Goal: Information Seeking & Learning: Learn about a topic

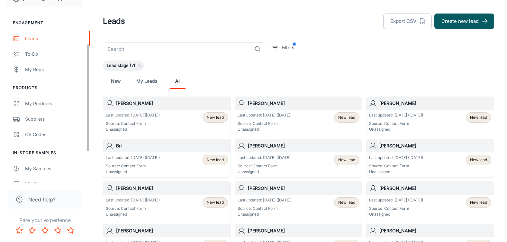
scroll to position [97, 0]
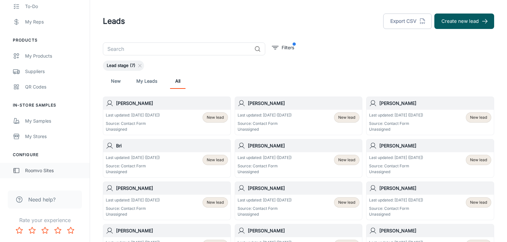
click at [37, 169] on div "Roomvo Sites" at bounding box center [54, 170] width 58 height 7
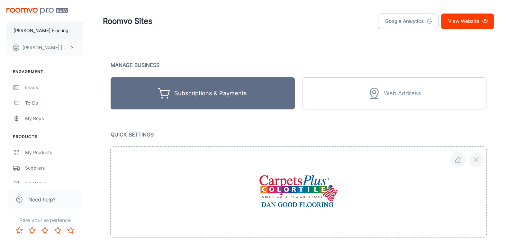
click at [39, 30] on p "[PERSON_NAME] Flooring" at bounding box center [41, 30] width 55 height 7
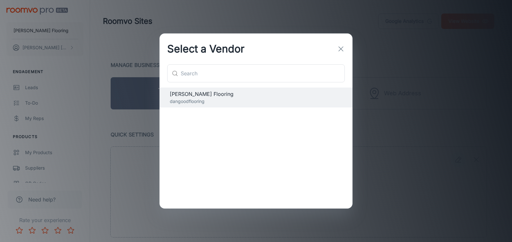
click at [337, 46] on button "button" at bounding box center [341, 48] width 13 height 13
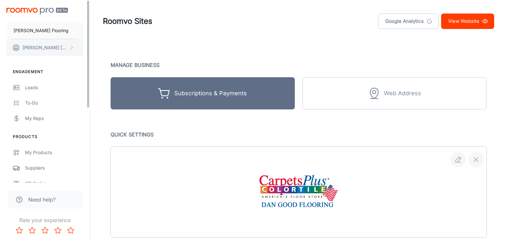
click at [51, 47] on button "[PERSON_NAME]" at bounding box center [44, 47] width 77 height 17
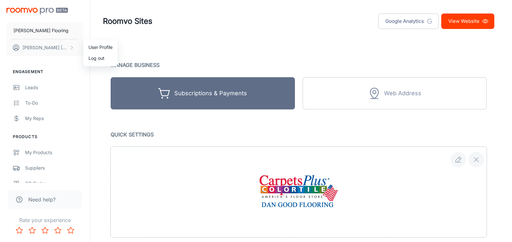
click at [40, 103] on div at bounding box center [256, 121] width 512 height 242
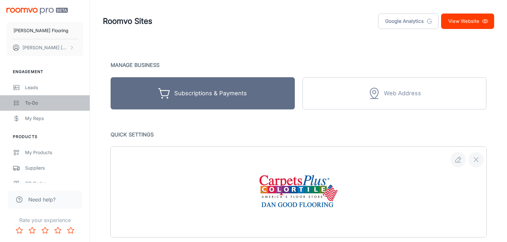
click at [39, 103] on div "To-do" at bounding box center [54, 102] width 58 height 7
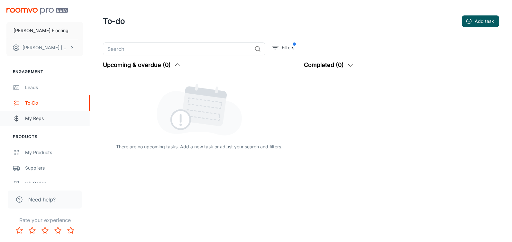
click at [36, 119] on div "My Reps" at bounding box center [54, 118] width 58 height 7
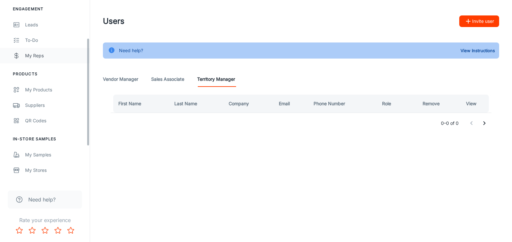
scroll to position [64, 0]
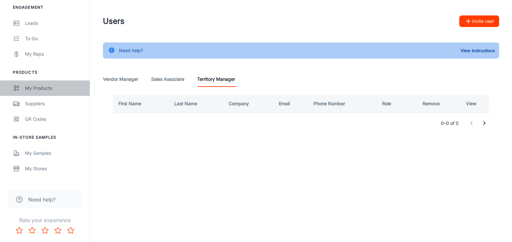
click at [45, 91] on div "My Products" at bounding box center [54, 88] width 58 height 7
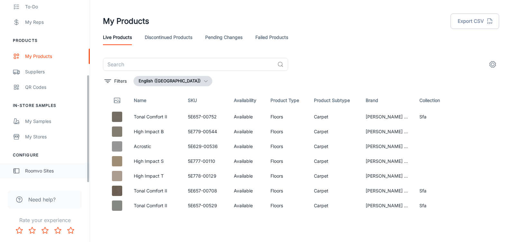
scroll to position [126, 0]
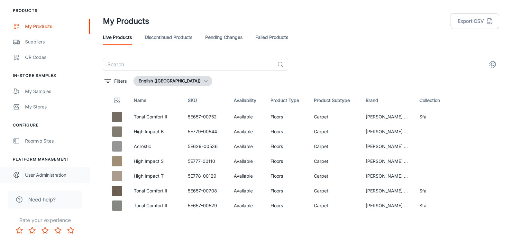
click at [53, 176] on div "User Administration" at bounding box center [54, 174] width 58 height 7
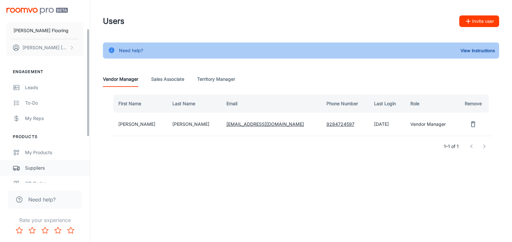
scroll to position [126, 0]
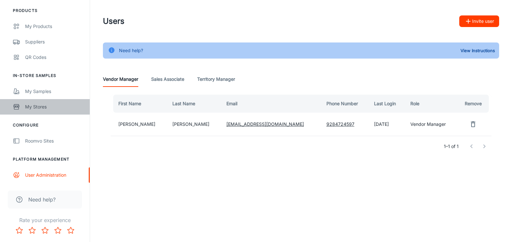
click at [36, 108] on div "My Stores" at bounding box center [54, 106] width 58 height 7
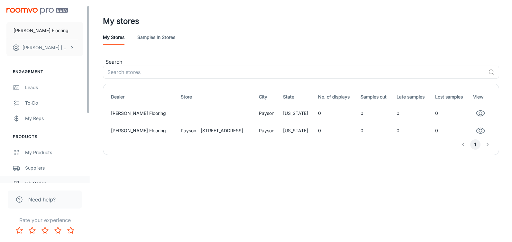
scroll to position [97, 0]
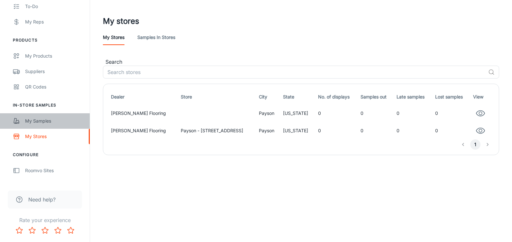
click at [51, 120] on div "My Samples" at bounding box center [54, 120] width 58 height 7
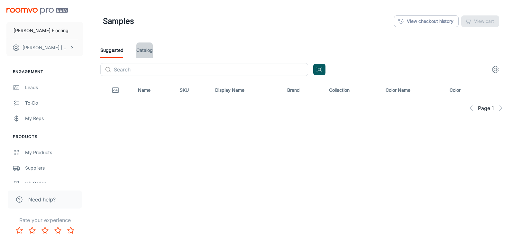
click at [149, 50] on link "Catalog" at bounding box center [144, 49] width 16 height 15
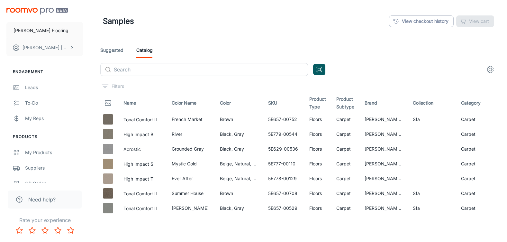
click at [113, 51] on link "Suggested" at bounding box center [111, 49] width 23 height 15
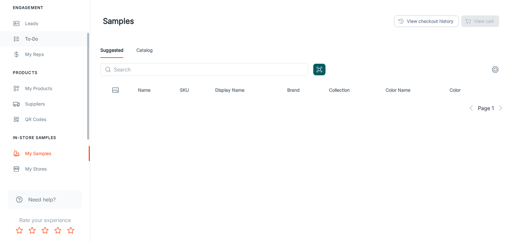
scroll to position [64, 0]
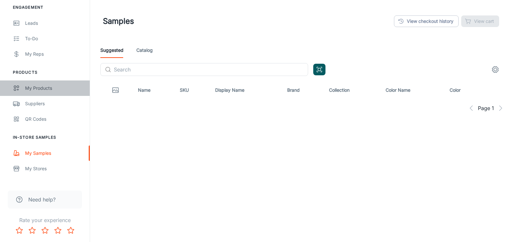
click at [37, 90] on div "My Products" at bounding box center [54, 88] width 58 height 7
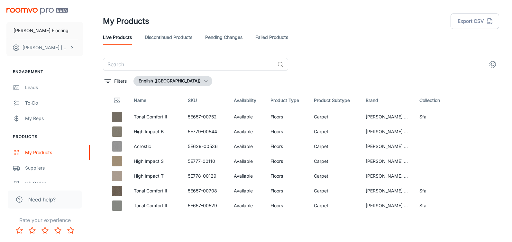
click at [41, 10] on img "scrollable content" at bounding box center [36, 11] width 61 height 7
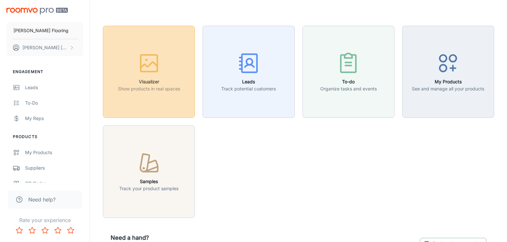
click at [157, 97] on button "Visualizer Show products in real spaces" at bounding box center [149, 72] width 92 height 92
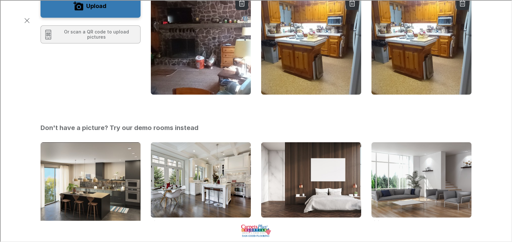
scroll to position [32, 0]
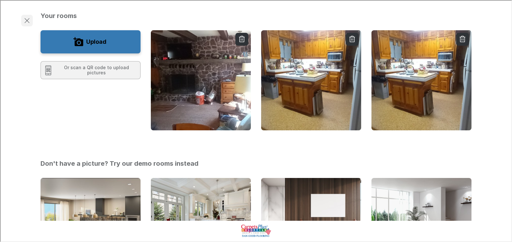
click at [25, 16] on icon "Exit visualizer" at bounding box center [27, 20] width 8 height 8
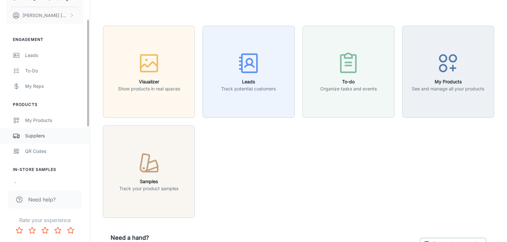
click at [37, 138] on div "Suppliers" at bounding box center [54, 135] width 58 height 7
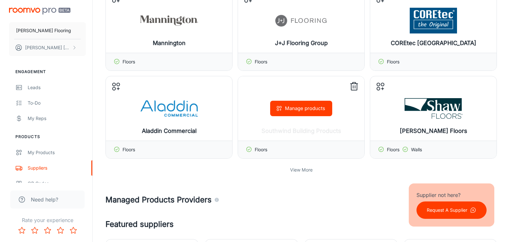
scroll to position [161, 0]
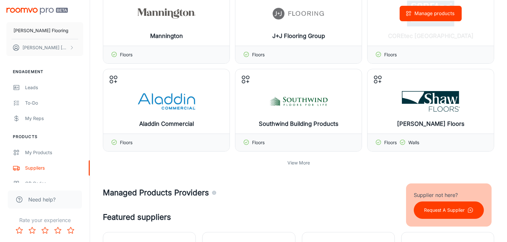
click at [429, 33] on div "Manage products" at bounding box center [431, 13] width 126 height 64
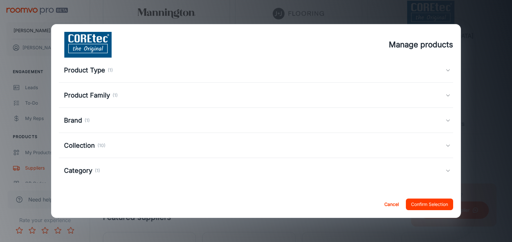
scroll to position [25, 0]
click at [186, 143] on div "Collection (10)" at bounding box center [254, 147] width 381 height 10
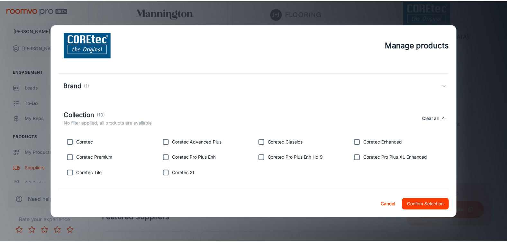
scroll to position [89, 0]
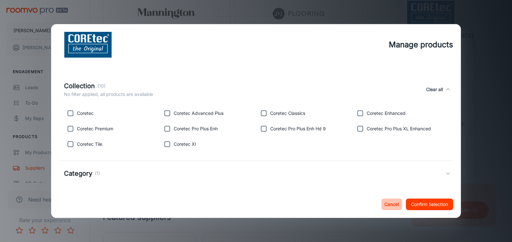
click at [391, 204] on button "Cancel" at bounding box center [391, 204] width 21 height 12
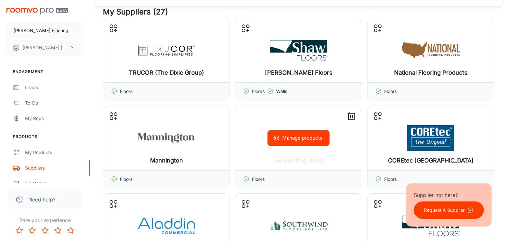
scroll to position [32, 0]
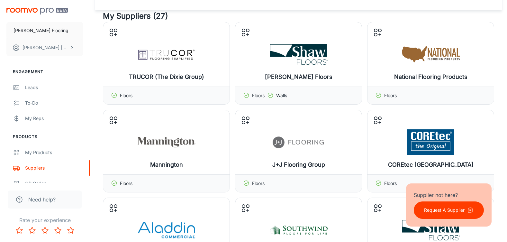
click at [37, 11] on img "scrollable content" at bounding box center [36, 11] width 61 height 7
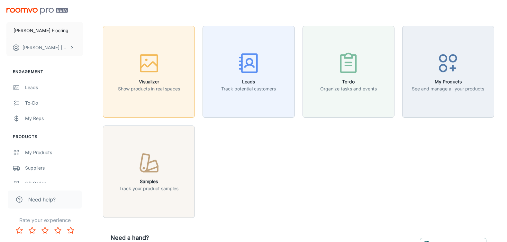
click at [135, 104] on button "Visualizer Show products in real spaces" at bounding box center [149, 72] width 92 height 92
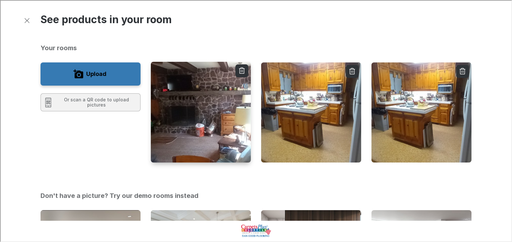
click at [218, 107] on img "button" at bounding box center [200, 112] width 101 height 102
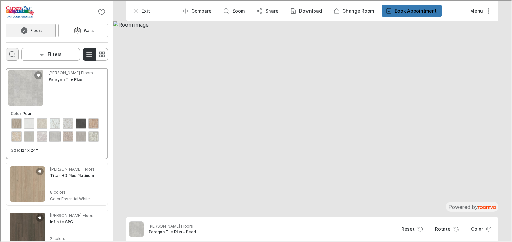
click at [13, 55] on circle "Open search box" at bounding box center [11, 53] width 5 height 5
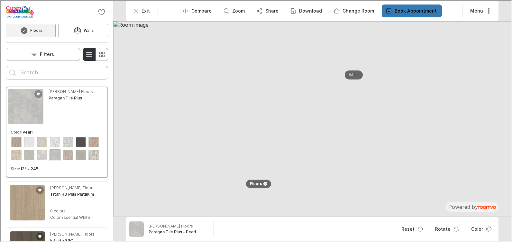
click at [39, 74] on input "Enter products to search for" at bounding box center [56, 72] width 73 height 10
type input "coretec"
click at [5, 66] on button "Search for products" at bounding box center [11, 72] width 13 height 13
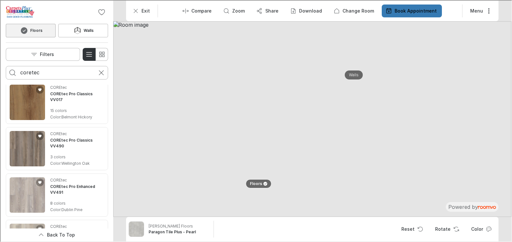
scroll to position [708, 0]
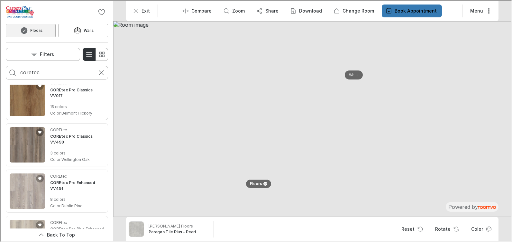
click at [35, 97] on img "See COREtec Pro Classics VV017 in the room" at bounding box center [26, 97] width 35 height 35
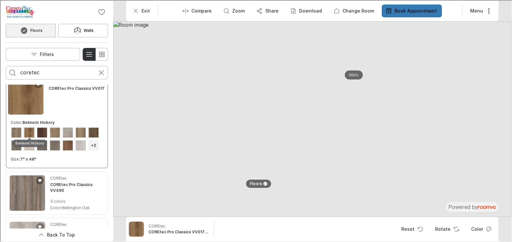
click at [29, 127] on div "View color format Belmont Hickory" at bounding box center [28, 132] width 10 height 10
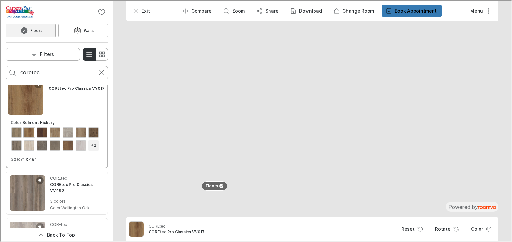
drag, startPoint x: 250, startPoint y: 150, endPoint x: 253, endPoint y: 138, distance: 11.5
click at [253, 138] on img at bounding box center [320, 57] width 793 height 390
click at [451, 225] on button "Rotate" at bounding box center [445, 228] width 33 height 13
click at [454, 228] on polyline "Rotate Surface" at bounding box center [453, 226] width 1 height 1
click at [445, 230] on button "Rotate" at bounding box center [445, 228] width 33 height 13
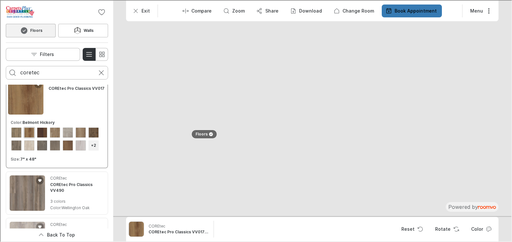
drag, startPoint x: 273, startPoint y: 173, endPoint x: 292, endPoint y: 77, distance: 97.4
drag, startPoint x: 304, startPoint y: 156, endPoint x: 322, endPoint y: 124, distance: 36.3
click at [322, 124] on img at bounding box center [331, 69] width 596 height 293
click at [32, 198] on img "See COREtec Pro Classics VV490 in the room" at bounding box center [26, 192] width 35 height 35
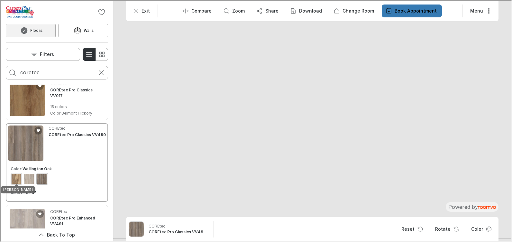
click at [15, 175] on div "View color format Havanna Hickory" at bounding box center [16, 178] width 10 height 10
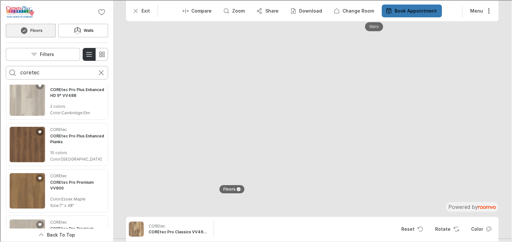
scroll to position [901, 0]
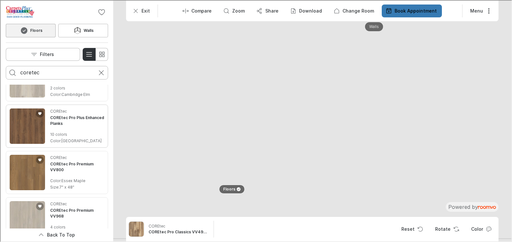
click at [23, 128] on img "See COREtec Pro Plus Enhanced Planks in the room" at bounding box center [26, 125] width 35 height 35
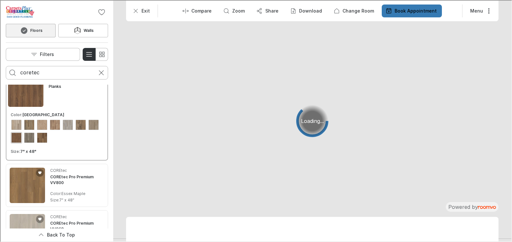
scroll to position [865, 0]
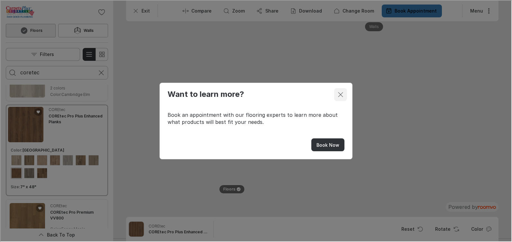
click at [341, 93] on line "Close dialog" at bounding box center [340, 94] width 5 height 5
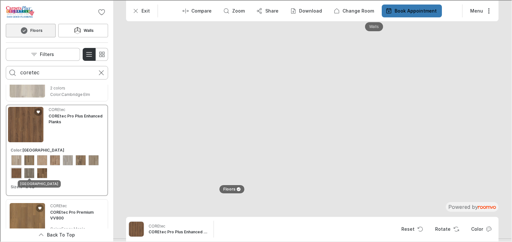
click at [21, 168] on div "View color format Rocca Oak" at bounding box center [16, 172] width 10 height 10
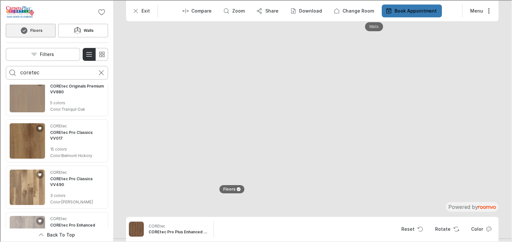
scroll to position [592, 0]
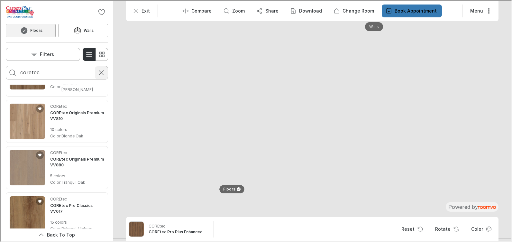
click at [101, 72] on line "Cancel search" at bounding box center [100, 72] width 5 height 5
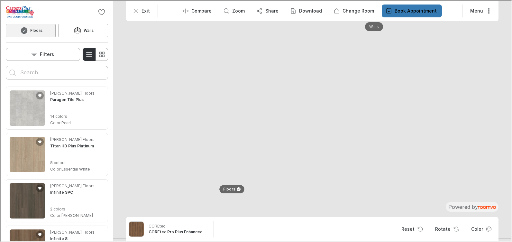
click at [31, 73] on input "Enter products to search for" at bounding box center [56, 72] width 73 height 10
type input "n"
click at [5, 66] on button "Search for products" at bounding box center [11, 72] width 13 height 13
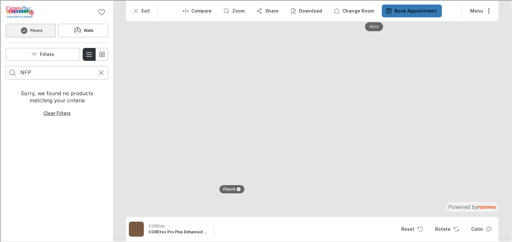
click at [30, 76] on input "NFP" at bounding box center [56, 72] width 73 height 10
type input "N"
click at [48, 56] on p "Filters" at bounding box center [46, 54] width 14 height 6
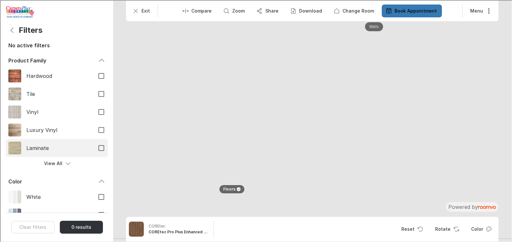
click at [81, 146] on span "Laminate" at bounding box center [57, 147] width 63 height 7
click at [94, 146] on input "Laminate" at bounding box center [101, 148] width 14 height 14
checkbox input "true"
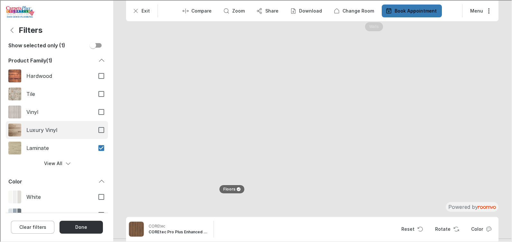
click at [88, 134] on label "Luxury Vinyl" at bounding box center [56, 129] width 102 height 18
click at [94, 134] on input "Luxury Vinyl" at bounding box center [101, 130] width 14 height 14
checkbox input "true"
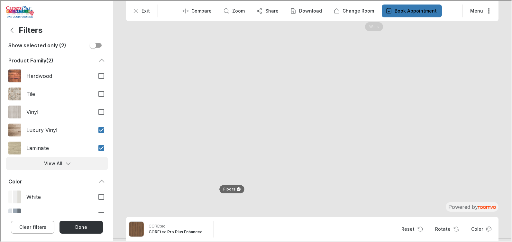
click at [64, 162] on icon "Filters menu" at bounding box center [67, 163] width 6 height 6
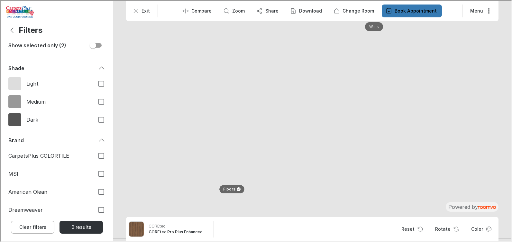
scroll to position [294, 0]
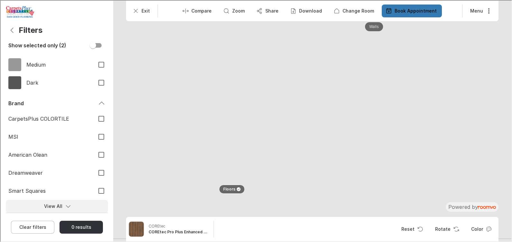
click at [64, 204] on icon "Filters menu" at bounding box center [67, 205] width 6 height 6
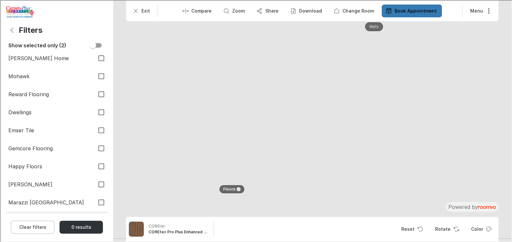
scroll to position [552, 0]
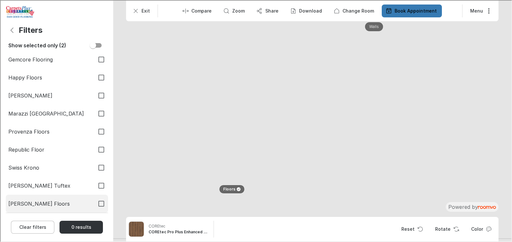
click at [97, 202] on input "[PERSON_NAME] Floors" at bounding box center [101, 203] width 14 height 14
checkbox input "true"
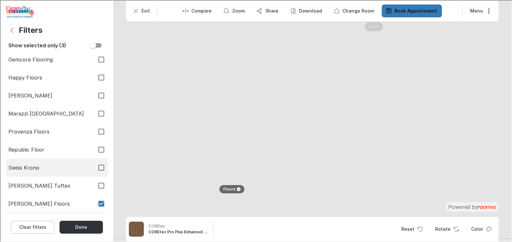
scroll to position [616, 0]
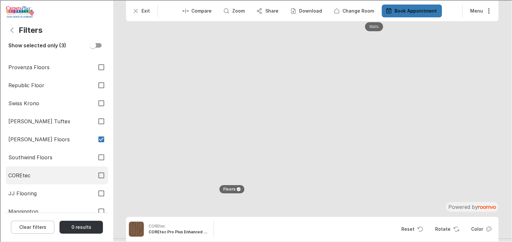
click at [97, 173] on input "COREtec" at bounding box center [101, 175] width 14 height 14
checkbox input "true"
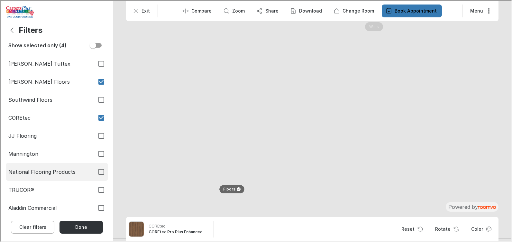
scroll to position [678, 0]
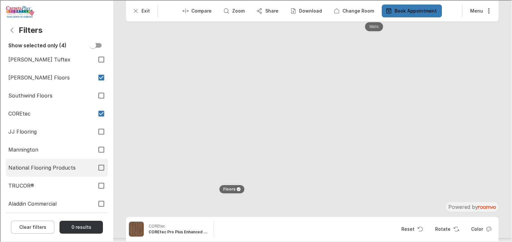
click at [94, 167] on input "National Flooring Products" at bounding box center [101, 167] width 14 height 14
checkbox input "true"
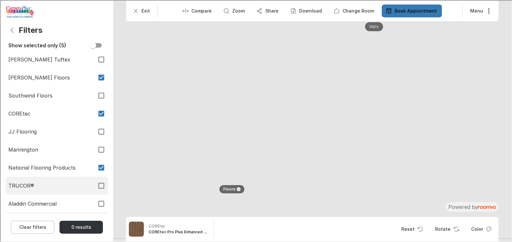
click at [97, 186] on input "TRUCOR®" at bounding box center [101, 185] width 14 height 14
checkbox input "true"
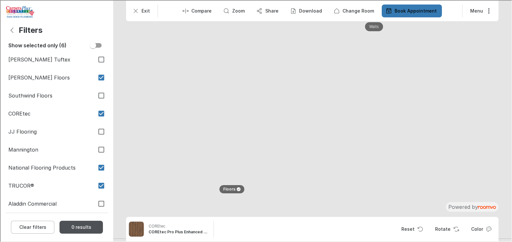
click at [83, 228] on button "0 results" at bounding box center [80, 226] width 43 height 13
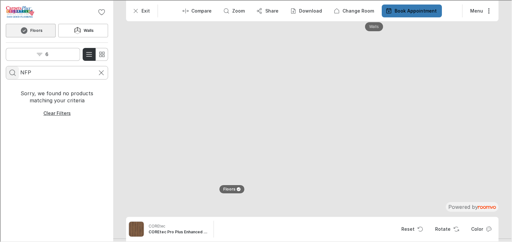
drag, startPoint x: 34, startPoint y: 72, endPoint x: 18, endPoint y: 72, distance: 16.4
click at [18, 72] on form "NFP" at bounding box center [56, 72] width 102 height 14
click at [7, 54] on button "6" at bounding box center [42, 53] width 74 height 13
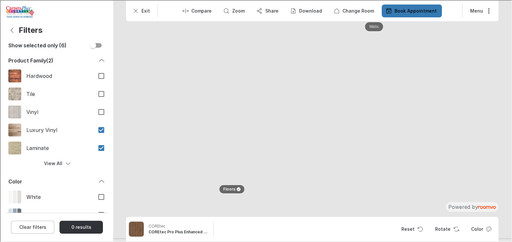
click at [88, 227] on button "0 results" at bounding box center [80, 226] width 43 height 13
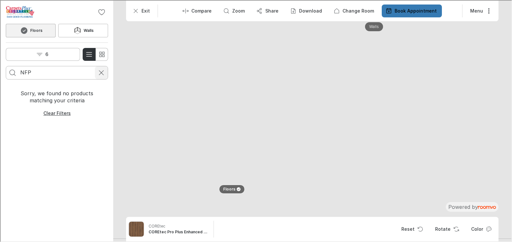
click at [97, 72] on icon "Cancel search" at bounding box center [101, 72] width 8 height 8
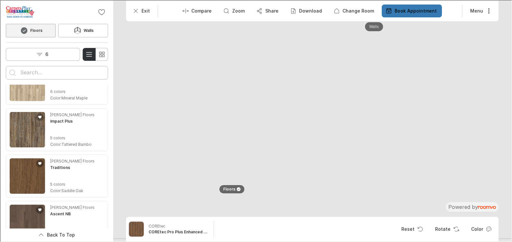
scroll to position [1351, 0]
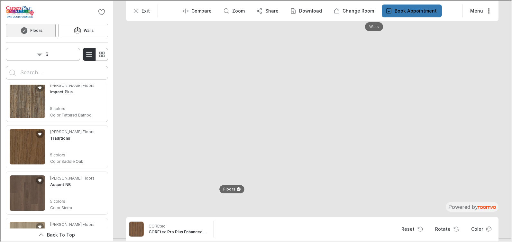
click at [31, 103] on img "See Impact Plus in the room" at bounding box center [26, 99] width 35 height 35
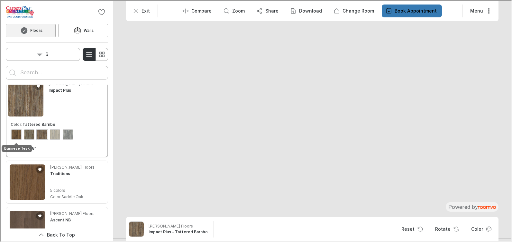
click at [17, 135] on div "View color format Burmese Teak" at bounding box center [16, 134] width 10 height 10
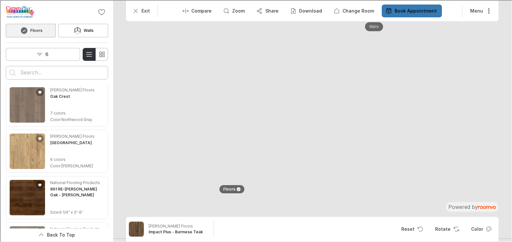
scroll to position [1738, 0]
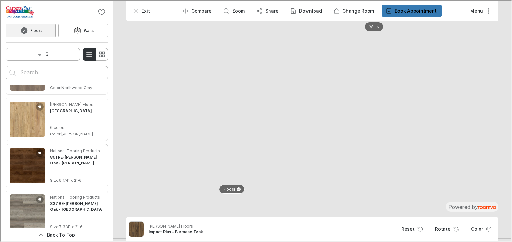
click at [33, 171] on img "See 861 RE-LAM Oak - Waggoner in the room" at bounding box center [26, 164] width 35 height 35
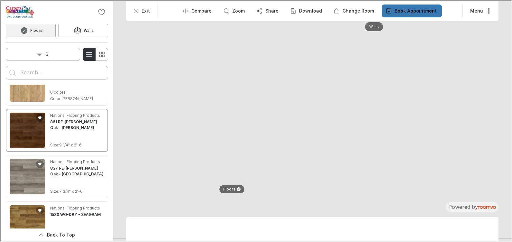
scroll to position [1703, 0]
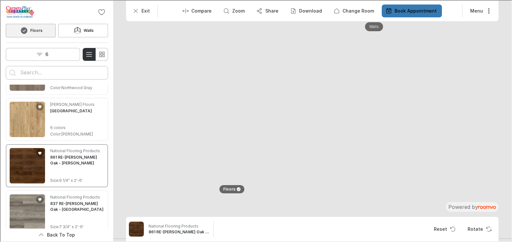
click at [446, 227] on button "Reset" at bounding box center [443, 228] width 31 height 13
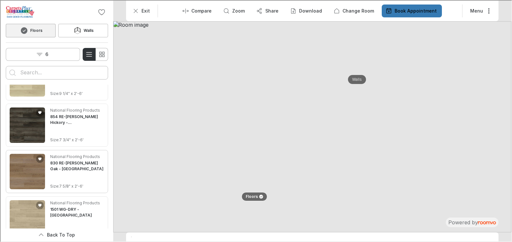
scroll to position [2217, 0]
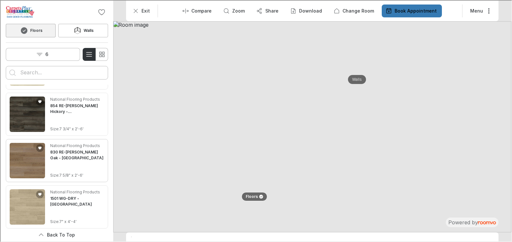
click at [32, 165] on img "See 830 RE-LAM Oak - Ivy House in the room" at bounding box center [26, 159] width 35 height 35
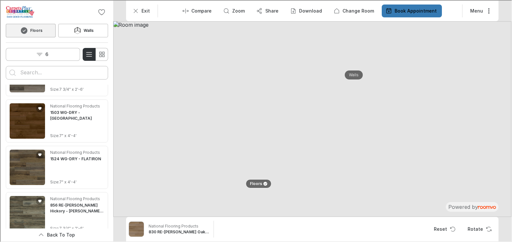
scroll to position [2442, 0]
click at [31, 173] on img "See 1524 WG-DRY - FLATIRON in the room" at bounding box center [26, 166] width 35 height 35
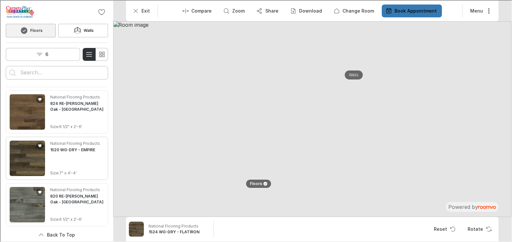
scroll to position [3177, 0]
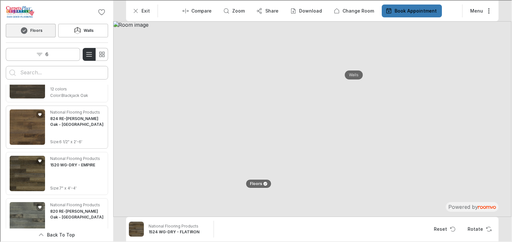
click at [30, 133] on img "See 824 RE-LAM Oak - Monticello in the room" at bounding box center [26, 126] width 35 height 35
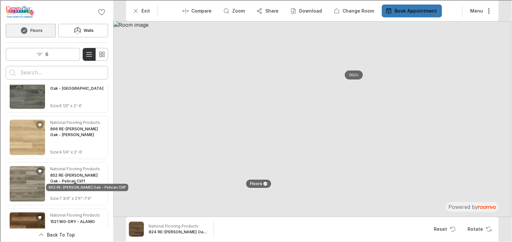
scroll to position [3434, 0]
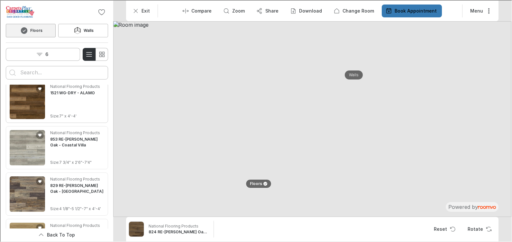
click at [41, 99] on img "See 1521 WG-DRY - ALAMO in the room" at bounding box center [26, 100] width 35 height 35
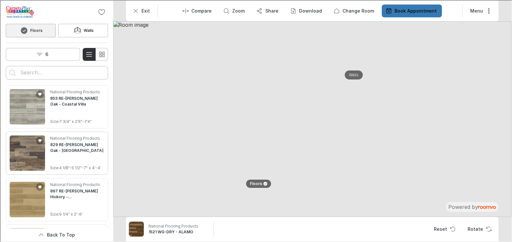
scroll to position [3467, 0]
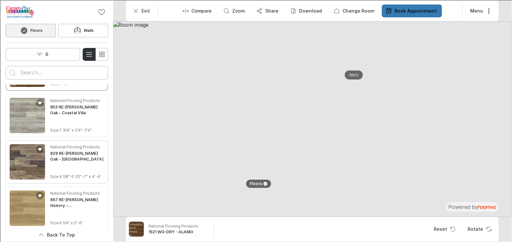
click at [30, 160] on img "See 829 RE-LAM Oak - Seaview Terrace in the room" at bounding box center [26, 160] width 35 height 35
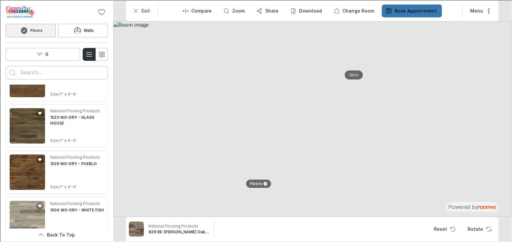
scroll to position [3788, 0]
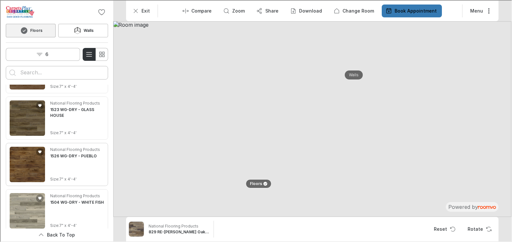
click at [14, 171] on img "See 1526 WG-DRY - PUEBLO in the room" at bounding box center [26, 163] width 35 height 35
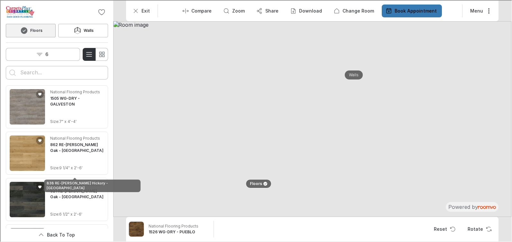
scroll to position [1858, 0]
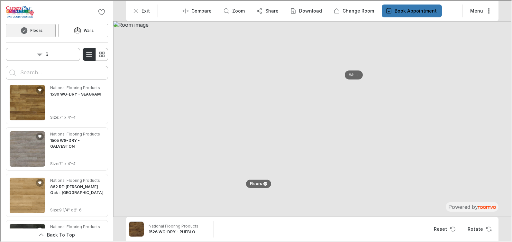
click at [33, 76] on input "Enter products to search for" at bounding box center [56, 72] width 73 height 10
type input "coretec"
click at [5, 66] on button "Search for products" at bounding box center [11, 72] width 13 height 13
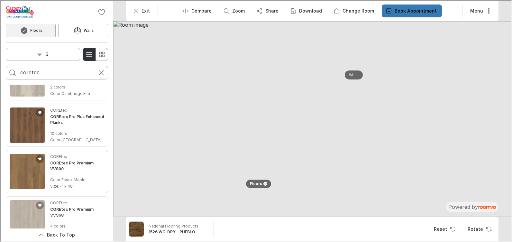
scroll to position [869, 0]
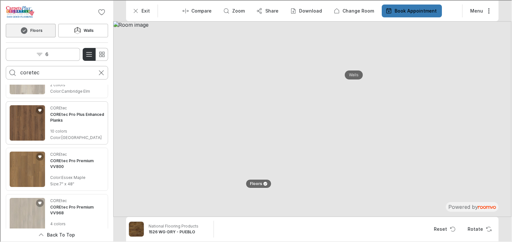
click at [25, 122] on img "See COREtec Pro Plus Enhanced Planks in the room" at bounding box center [26, 122] width 35 height 35
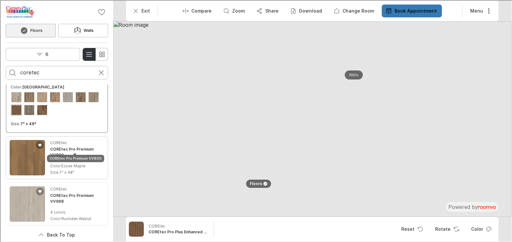
scroll to position [933, 0]
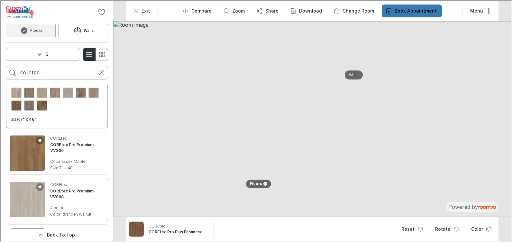
click at [19, 153] on img "See COREtec Pro Premium VV800 in the room" at bounding box center [26, 152] width 35 height 35
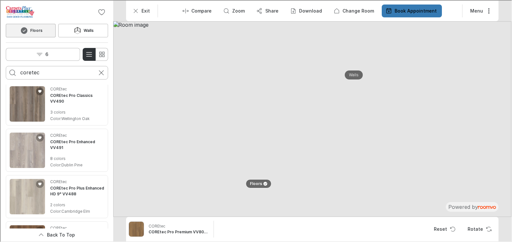
scroll to position [740, 0]
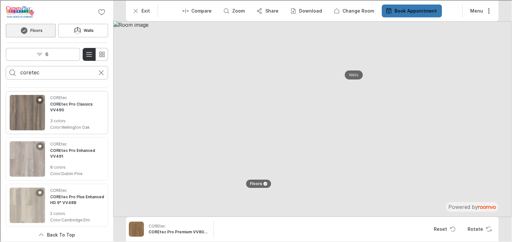
click at [32, 115] on img "See COREtec Pro Classics VV490 in the room" at bounding box center [26, 111] width 35 height 35
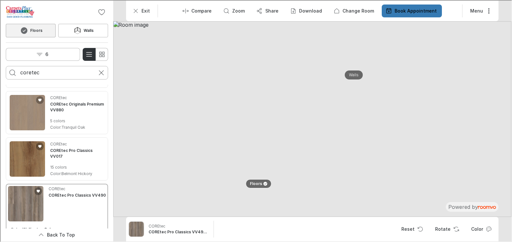
scroll to position [643, 0]
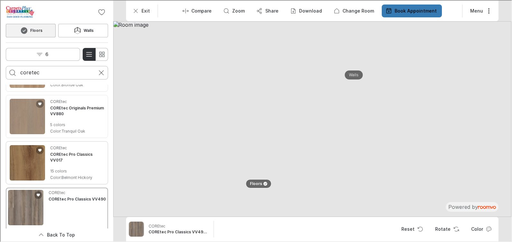
click at [31, 160] on img "See COREtec Pro Classics VV017 in the room" at bounding box center [26, 161] width 35 height 35
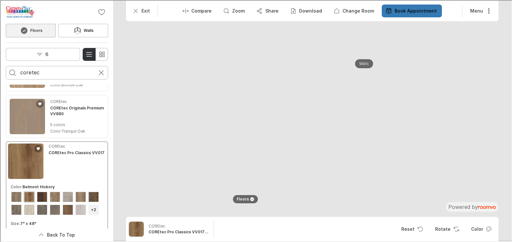
drag, startPoint x: 316, startPoint y: 146, endPoint x: 316, endPoint y: 162, distance: 16.4
click at [316, 162] on img at bounding box center [311, 118] width 497 height 244
click at [313, 12] on p "Download" at bounding box center [310, 10] width 23 height 6
click at [319, 42] on p "Image & Product Details" at bounding box center [334, 40] width 60 height 7
click at [341, 8] on button "Change Room" at bounding box center [354, 10] width 50 height 13
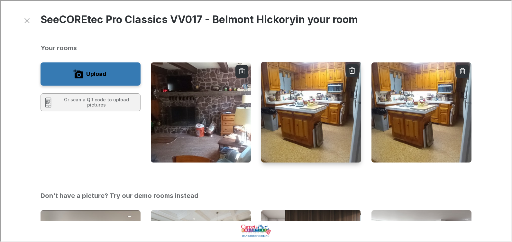
click at [308, 142] on img "button" at bounding box center [311, 112] width 101 height 102
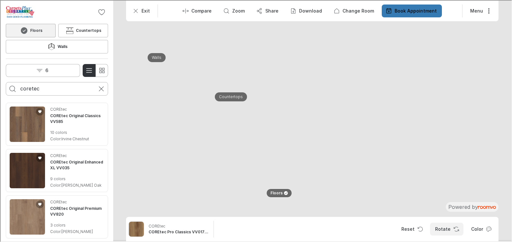
click at [450, 227] on button "Rotate" at bounding box center [445, 228] width 33 height 13
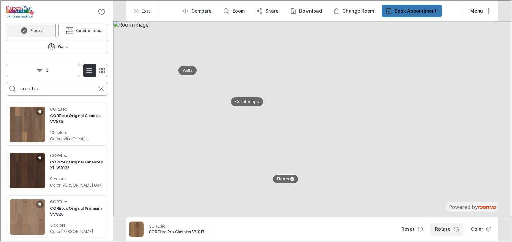
click at [449, 227] on button "Rotate" at bounding box center [445, 228] width 33 height 13
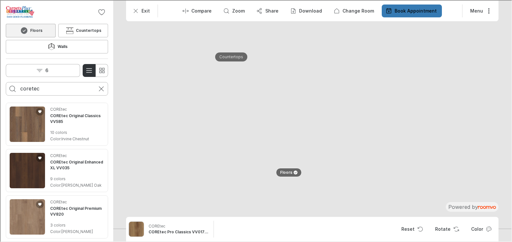
drag, startPoint x: 256, startPoint y: 171, endPoint x: 245, endPoint y: 127, distance: 46.0
click at [245, 127] on img at bounding box center [329, 82] width 596 height 293
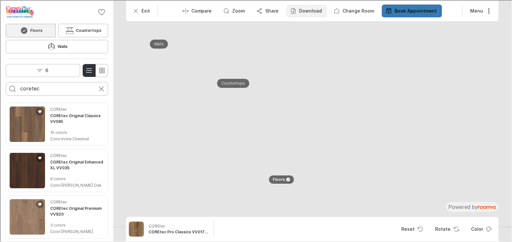
click at [321, 12] on p "Download" at bounding box center [310, 10] width 23 height 6
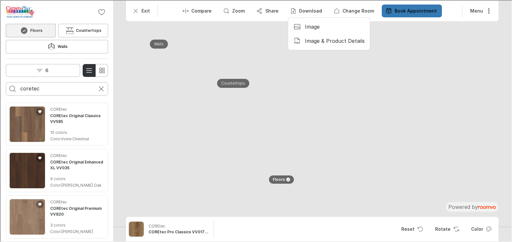
click at [333, 43] on p "Image & Product Details" at bounding box center [334, 40] width 60 height 7
click at [44, 152] on img "See COREtec Original Enhanced XL VV035 in the room" at bounding box center [26, 169] width 35 height 35
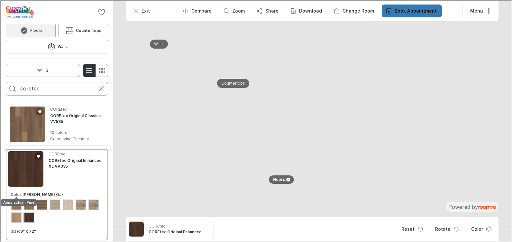
click at [17, 199] on div "View color format Appalachian Pine" at bounding box center [16, 204] width 10 height 10
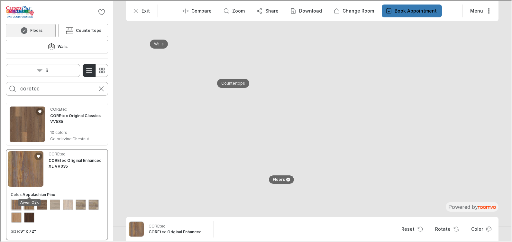
click at [29, 199] on div "View color format Arvon Oak" at bounding box center [28, 204] width 10 height 10
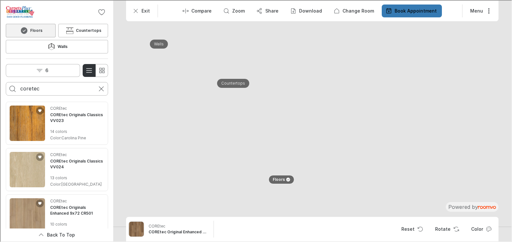
scroll to position [193, 0]
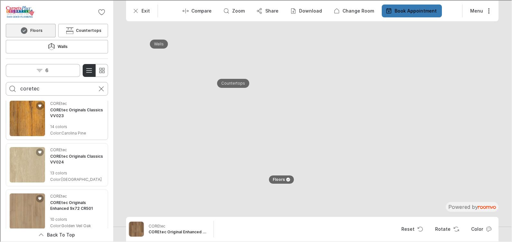
click at [34, 100] on img "See COREtec Originals Classics VV023 in the room" at bounding box center [26, 117] width 35 height 35
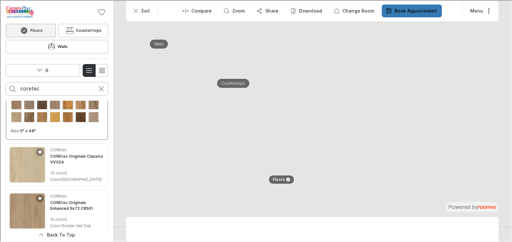
scroll to position [145, 0]
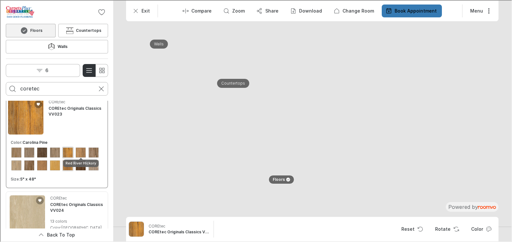
click at [72, 160] on div "View color format Red River HIckory" at bounding box center [67, 165] width 10 height 10
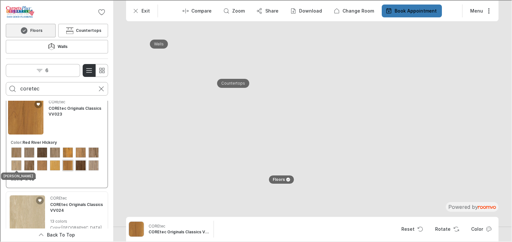
click at [75, 160] on div "View color format Rogers Hickory" at bounding box center [80, 165] width 10 height 10
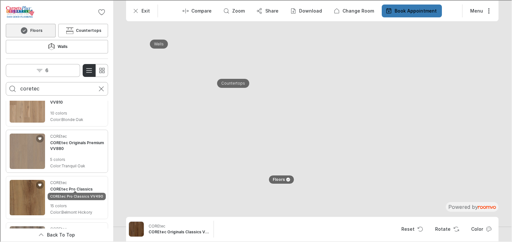
scroll to position [724, 0]
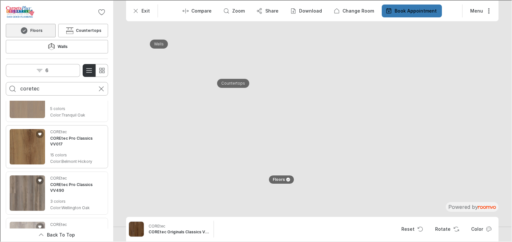
click at [38, 139] on img "See COREtec Pro Classics VV017 in the room" at bounding box center [26, 145] width 35 height 35
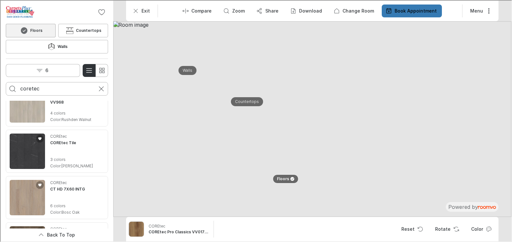
scroll to position [984, 0]
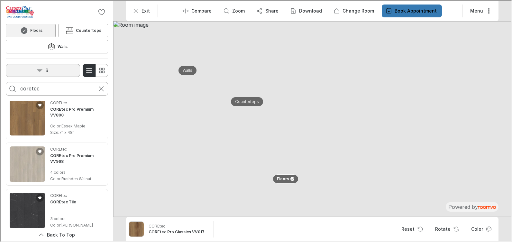
click at [58, 63] on button "6" at bounding box center [42, 69] width 74 height 13
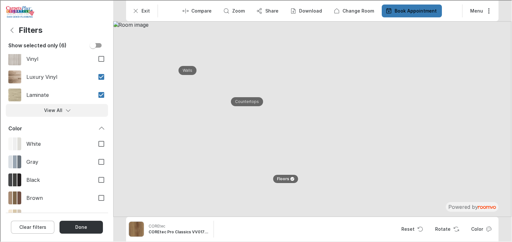
scroll to position [129, 0]
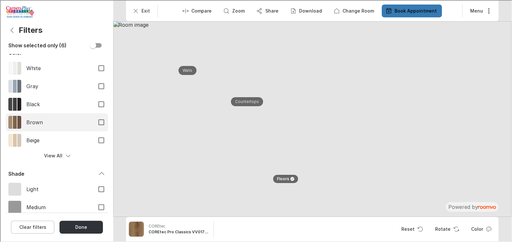
click at [94, 120] on input "Brown" at bounding box center [101, 122] width 14 height 14
checkbox input "true"
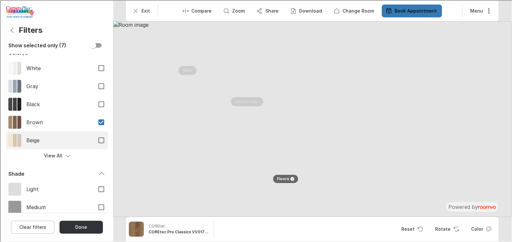
click at [94, 139] on input "Beige" at bounding box center [101, 140] width 14 height 14
checkbox input "true"
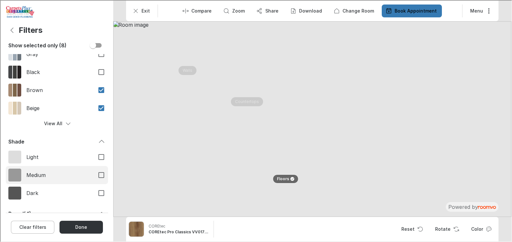
scroll to position [193, 0]
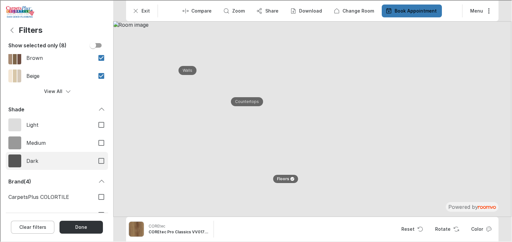
click at [94, 158] on input "Dark" at bounding box center [101, 160] width 14 height 14
checkbox input "true"
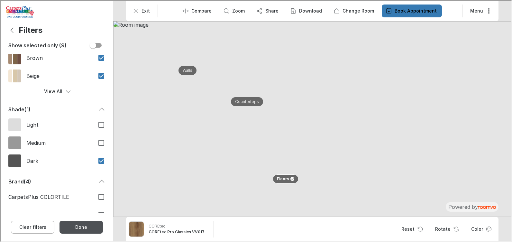
click at [77, 230] on button "Done" at bounding box center [80, 226] width 43 height 13
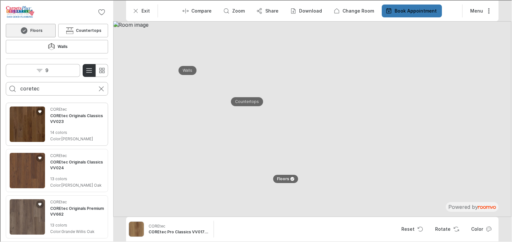
click at [29, 121] on img "See COREtec Originals Classics VV023 in the room" at bounding box center [26, 123] width 35 height 35
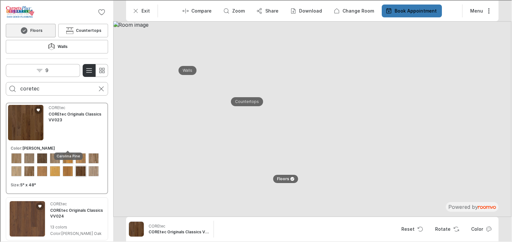
click at [66, 152] on div "View color format Carolina Pine" at bounding box center [67, 157] width 10 height 10
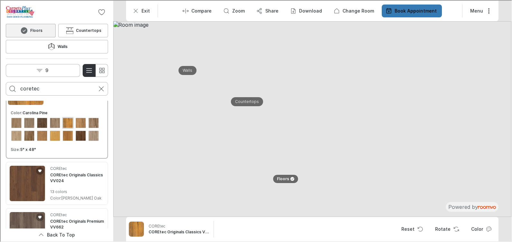
scroll to position [64, 0]
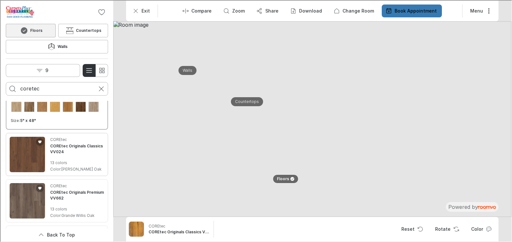
click at [30, 160] on img "See COREtec Originals Classics VV024 in the room" at bounding box center [26, 153] width 35 height 35
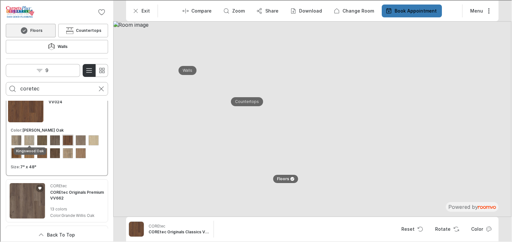
click at [21, 147] on div "View color format Kingswood Oak" at bounding box center [16, 152] width 10 height 10
click at [67, 134] on div "View color format Fidalgo Oak" at bounding box center [67, 139] width 10 height 10
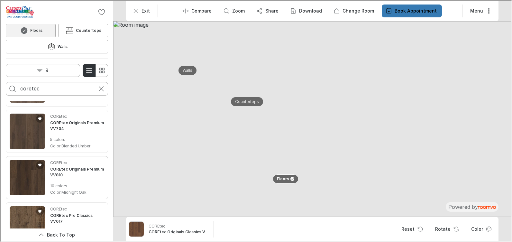
scroll to position [181, 0]
click at [26, 130] on img "See COREtec Originals Premium VV704 in the room" at bounding box center [26, 129] width 35 height 35
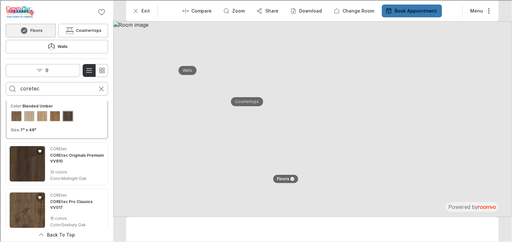
scroll to position [120, 0]
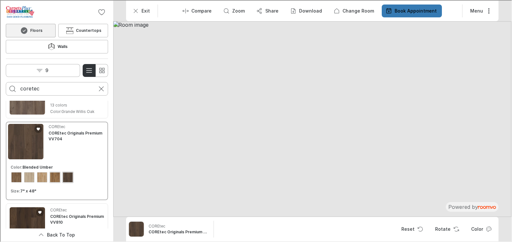
click at [52, 171] on div "View color format Blended Sienna" at bounding box center [54, 176] width 10 height 10
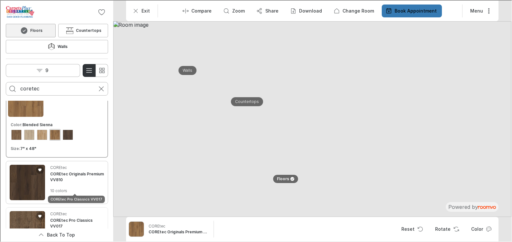
scroll to position [184, 0]
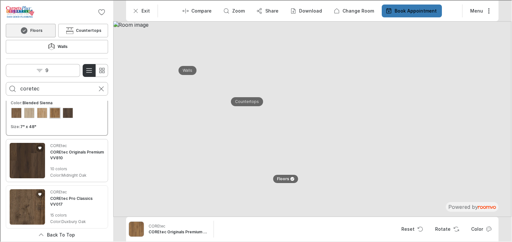
click at [31, 145] on img "See COREtec Originals Premium VV810 in the room" at bounding box center [26, 159] width 35 height 35
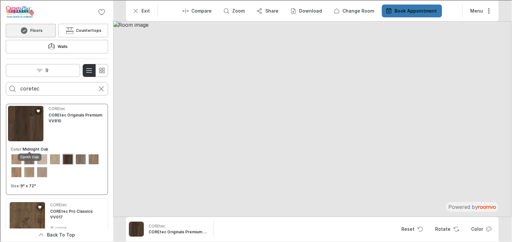
click at [27, 153] on div "View color format Cerith Oak" at bounding box center [28, 158] width 10 height 10
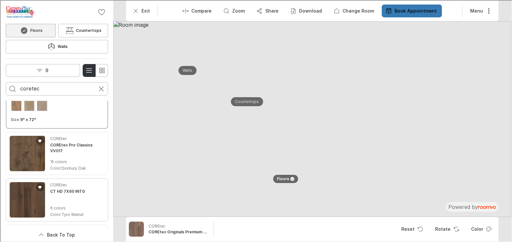
scroll to position [277, 0]
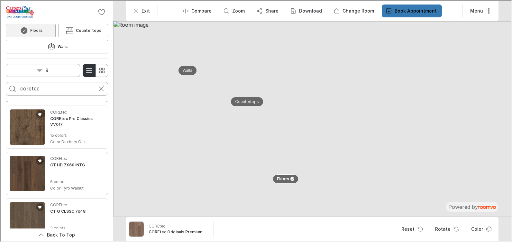
click at [33, 163] on img "See CT HD 7X60 INTG in the room" at bounding box center [26, 172] width 35 height 35
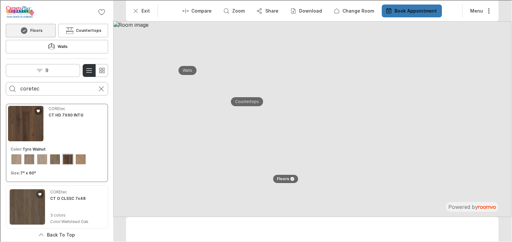
scroll to position [264, 0]
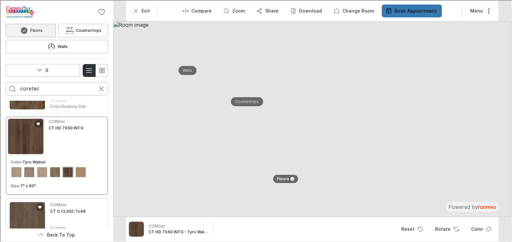
click at [27, 201] on img "See CT O CLSSC 7x48 in the room" at bounding box center [26, 218] width 35 height 35
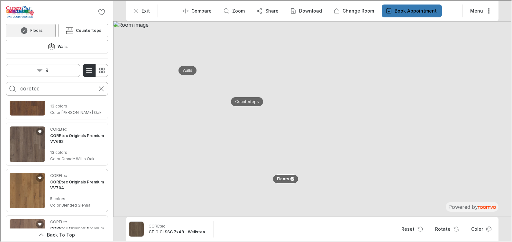
scroll to position [0, 0]
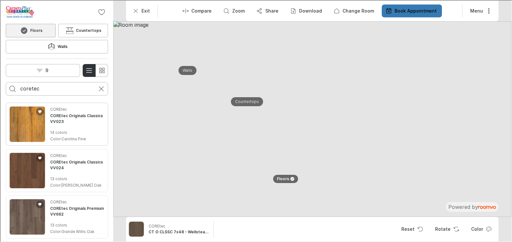
click at [24, 111] on img "See COREtec Originals Classics VV023 in the room" at bounding box center [26, 123] width 35 height 35
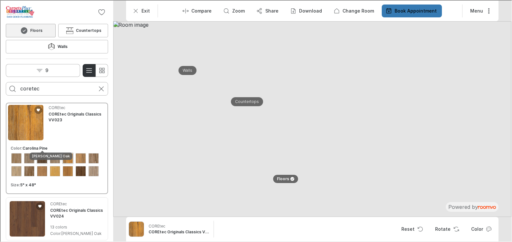
click at [42, 152] on div "View color format Belford Oak" at bounding box center [41, 157] width 10 height 10
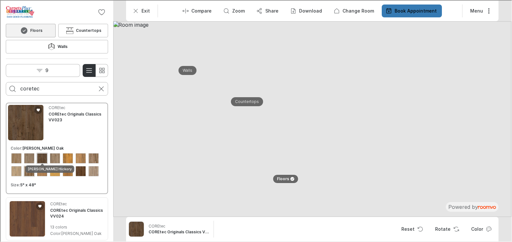
click at [34, 165] on div "View color format Johnson Hickory" at bounding box center [28, 170] width 10 height 10
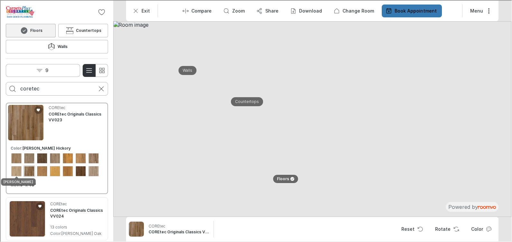
drag, startPoint x: 15, startPoint y: 167, endPoint x: 45, endPoint y: 167, distance: 29.3
click at [75, 167] on div "View color format Rogers Hickory" at bounding box center [80, 170] width 10 height 10
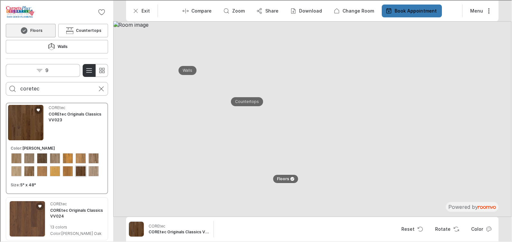
drag, startPoint x: 40, startPoint y: 71, endPoint x: 28, endPoint y: 71, distance: 11.6
click at [28, 83] on input "coretec" at bounding box center [56, 88] width 73 height 10
type input "national flooring"
click at [5, 82] on button "Search for products" at bounding box center [11, 88] width 13 height 13
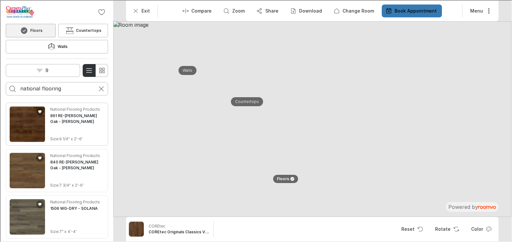
click at [26, 114] on img "See 861 RE-LAM Oak - Waggoner in the room" at bounding box center [26, 123] width 35 height 35
click at [32, 152] on img "See 840 RE-LAM Oak - Castillo in the room" at bounding box center [26, 169] width 35 height 35
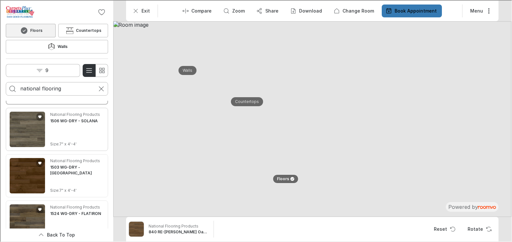
scroll to position [97, 0]
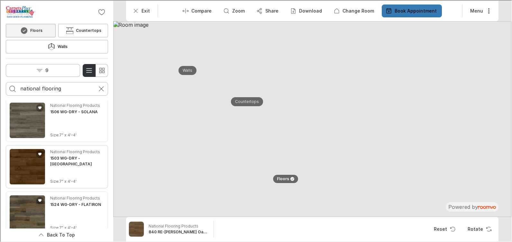
click at [26, 157] on img "See 1503 WG-DRY - BEAR LAKE in the room" at bounding box center [26, 165] width 35 height 35
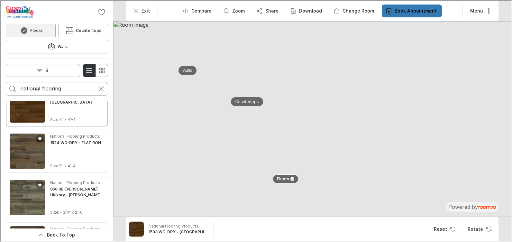
scroll to position [161, 0]
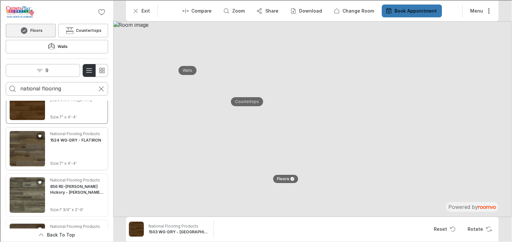
click at [27, 137] on img "See 1524 WG-DRY - FLATIRON in the room" at bounding box center [26, 147] width 35 height 35
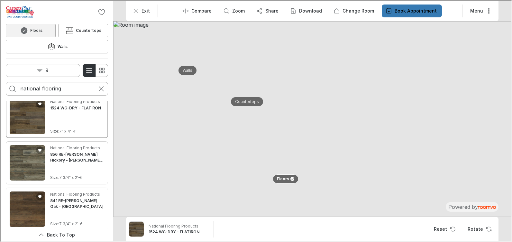
scroll to position [225, 0]
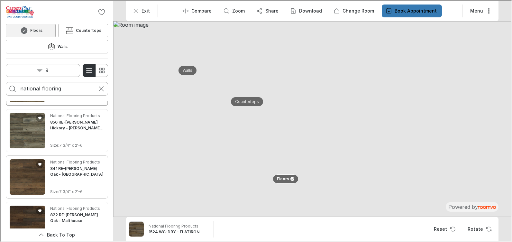
click at [29, 166] on img "See 841 RE-LAM Oak - Bermuda in the room" at bounding box center [26, 176] width 35 height 35
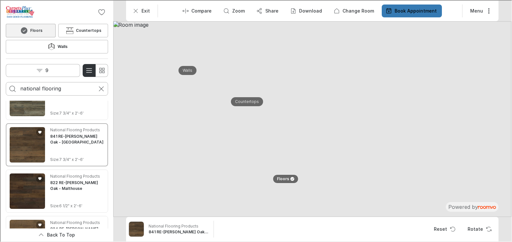
scroll to position [290, 0]
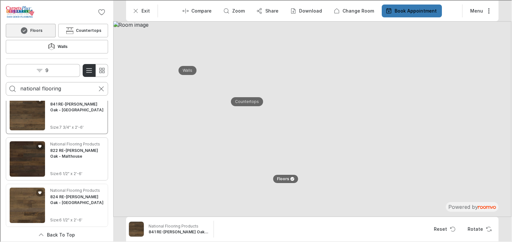
click at [28, 146] on img "See 822 RE-LAM Oak - Malthouse in the room" at bounding box center [26, 158] width 35 height 35
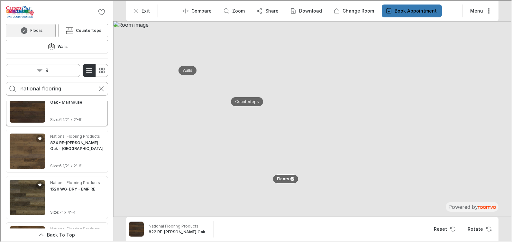
scroll to position [354, 0]
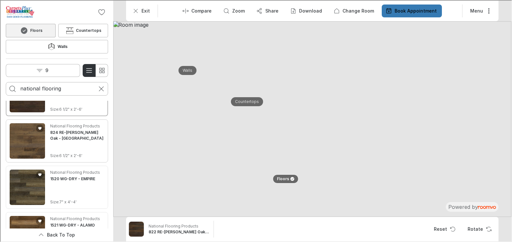
click at [28, 132] on img "See 824 RE-LAM Oak - Monticello in the room" at bounding box center [26, 140] width 35 height 35
click at [29, 175] on img "See 1520 WG-DRY - EMPIRE in the room" at bounding box center [26, 186] width 35 height 35
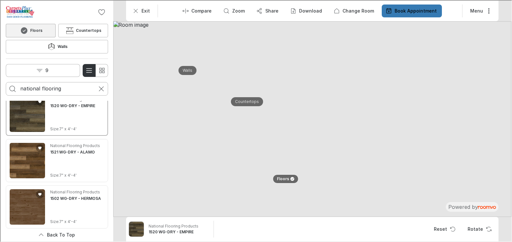
scroll to position [462, 0]
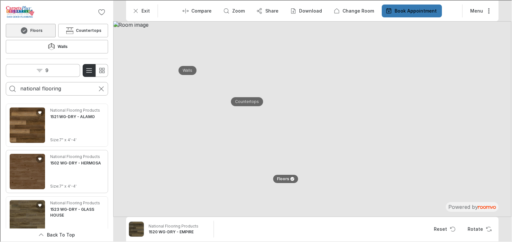
click at [30, 166] on img "See 1502 WG-DRY - HERMOSA in the room" at bounding box center [26, 170] width 35 height 35
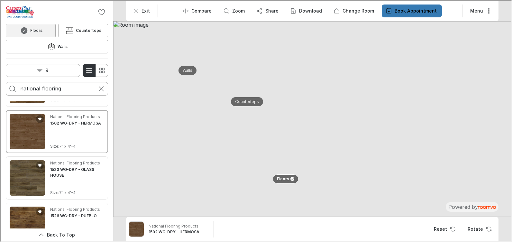
scroll to position [507, 0]
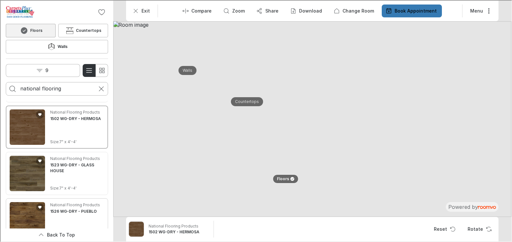
click at [23, 201] on img "See 1526 WG-DRY - PUEBLO in the room" at bounding box center [26, 218] width 35 height 35
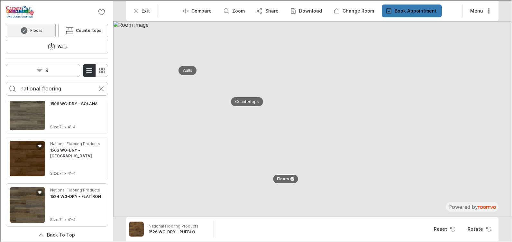
scroll to position [24, 0]
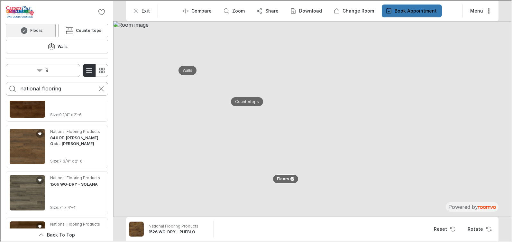
click at [47, 45] on div "0 Floors Countertops Walls 9 national flooring" at bounding box center [56, 50] width 113 height 100
click at [51, 63] on button "9" at bounding box center [42, 69] width 74 height 13
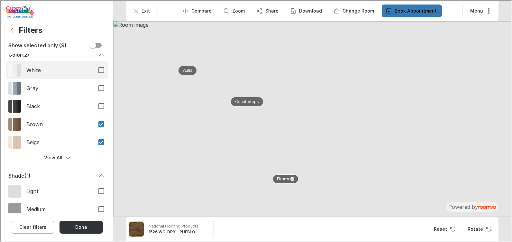
scroll to position [129, 0]
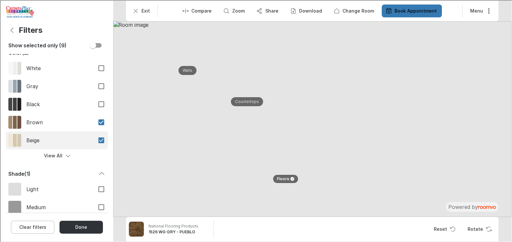
click at [71, 143] on span "Beige" at bounding box center [57, 139] width 63 height 7
click at [94, 143] on input "Beige" at bounding box center [101, 140] width 14 height 14
checkbox input "false"
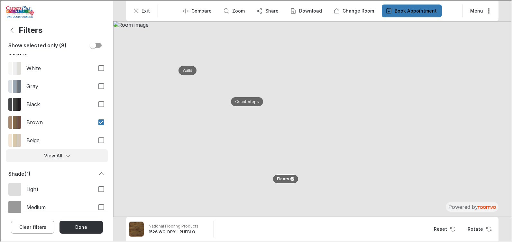
click at [65, 154] on icon "Filters menu" at bounding box center [67, 155] width 6 height 6
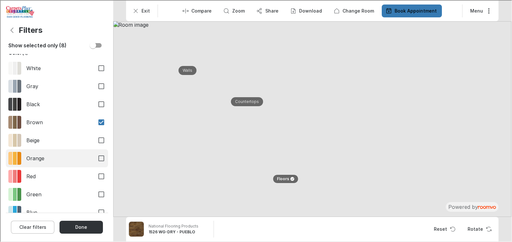
click at [64, 157] on span "Orange" at bounding box center [57, 157] width 63 height 7
click at [94, 157] on input "Orange" at bounding box center [101, 158] width 14 height 14
checkbox input "true"
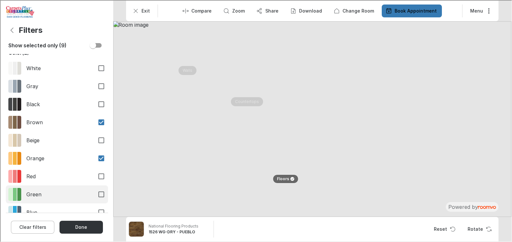
scroll to position [225, 0]
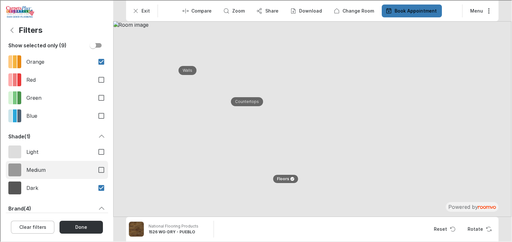
click at [81, 171] on span "Medium" at bounding box center [57, 169] width 63 height 7
click at [94, 171] on input "Medium" at bounding box center [101, 169] width 14 height 14
checkbox input "true"
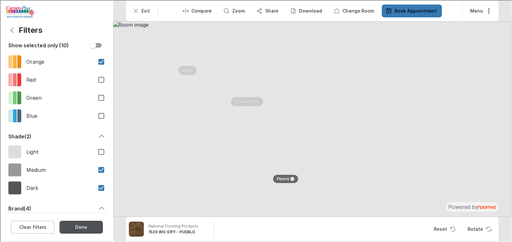
click at [77, 228] on button "Done" at bounding box center [80, 226] width 43 height 13
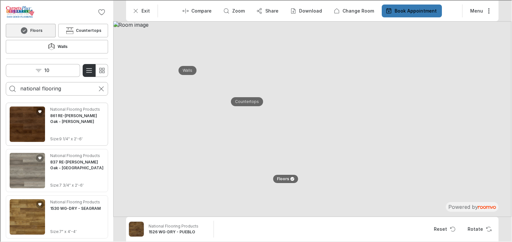
click at [24, 111] on img "See 861 RE-LAM Oak - Waggoner in the room" at bounding box center [26, 123] width 35 height 35
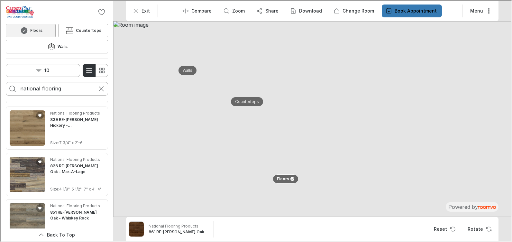
scroll to position [1109, 0]
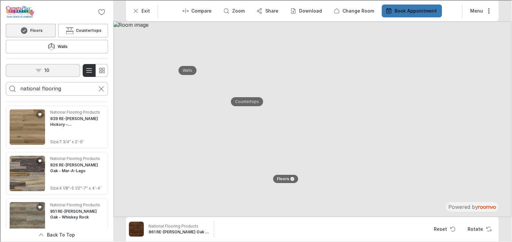
click at [52, 63] on button "10" at bounding box center [42, 69] width 74 height 13
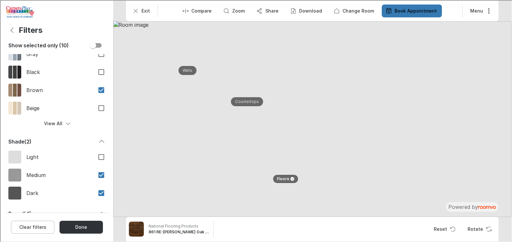
scroll to position [271, 0]
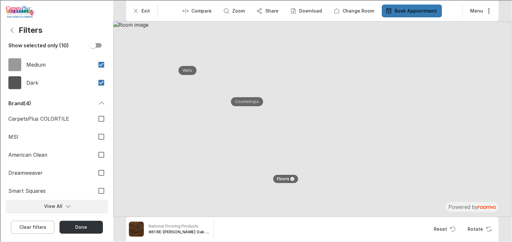
click at [65, 206] on polyline "Filters menu" at bounding box center [67, 206] width 4 height 2
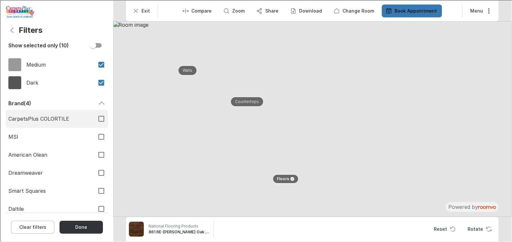
click at [98, 119] on input "CarpetsPlus COLORTILE" at bounding box center [101, 118] width 14 height 14
checkbox input "true"
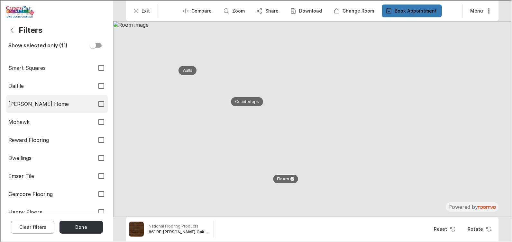
scroll to position [400, 0]
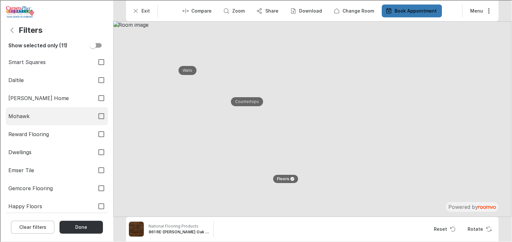
click at [97, 115] on input "Mohawk" at bounding box center [101, 116] width 14 height 14
checkbox input "true"
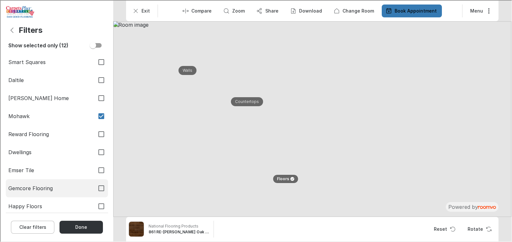
click at [98, 187] on input "Gemcore Flooring" at bounding box center [101, 188] width 14 height 14
checkbox input "true"
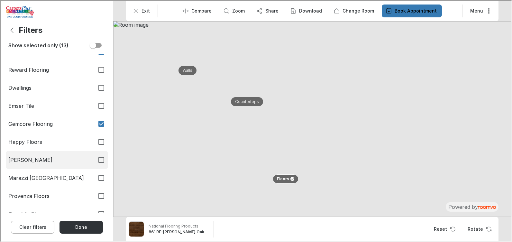
click at [96, 159] on input "[PERSON_NAME]" at bounding box center [101, 159] width 14 height 14
checkbox input "true"
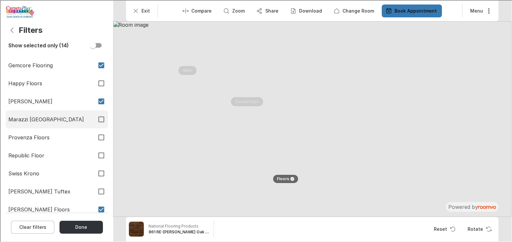
scroll to position [528, 0]
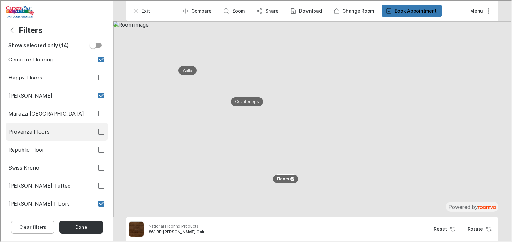
click at [96, 129] on input "Provenza Floors" at bounding box center [101, 131] width 14 height 14
checkbox input "true"
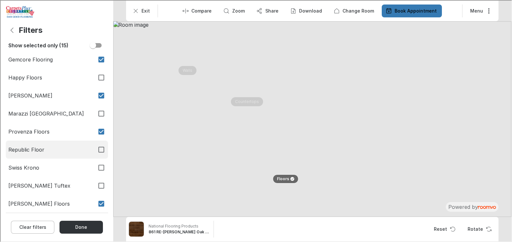
click at [96, 149] on input "Republic Floor" at bounding box center [101, 149] width 14 height 14
checkbox input "true"
click at [70, 228] on button "Done" at bounding box center [80, 226] width 43 height 13
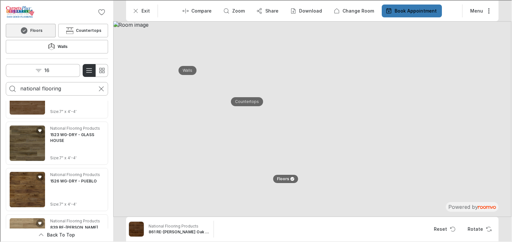
scroll to position [1109, 0]
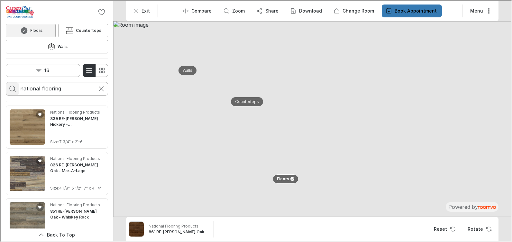
drag, startPoint x: 65, startPoint y: 71, endPoint x: 16, endPoint y: 71, distance: 48.3
click at [16, 81] on form "national flooring" at bounding box center [56, 88] width 102 height 14
click at [25, 83] on input "Enter products to search for" at bounding box center [56, 88] width 73 height 10
click at [69, 12] on div at bounding box center [56, 11] width 102 height 13
click at [47, 83] on input "Enter products to search for" at bounding box center [56, 88] width 73 height 10
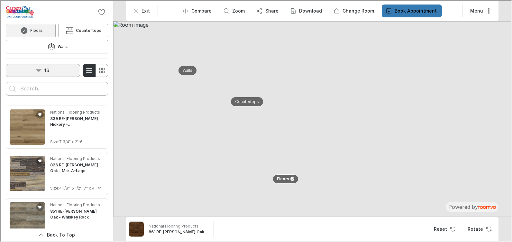
click at [22, 63] on button "16" at bounding box center [42, 69] width 74 height 13
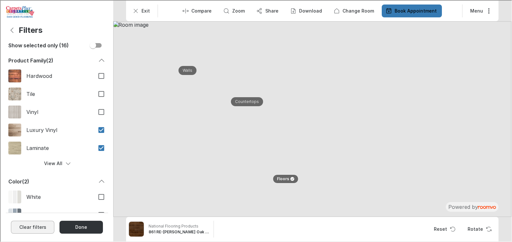
click at [39, 225] on button "Clear filters" at bounding box center [31, 226] width 43 height 13
checkbox input "false"
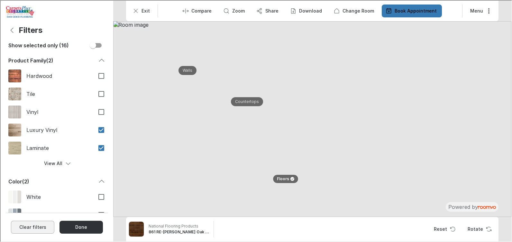
checkbox input "false"
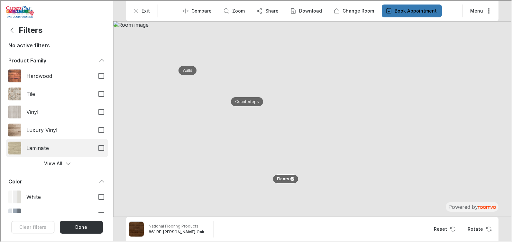
click at [96, 146] on input "Laminate" at bounding box center [101, 148] width 14 height 14
checkbox input "true"
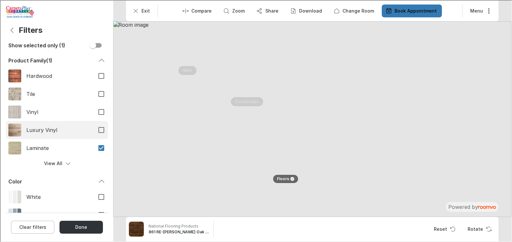
click at [94, 129] on input "Luxury Vinyl" at bounding box center [101, 130] width 14 height 14
checkbox input "true"
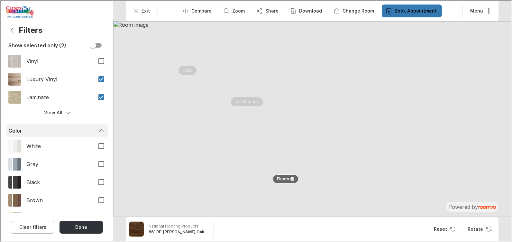
scroll to position [97, 0]
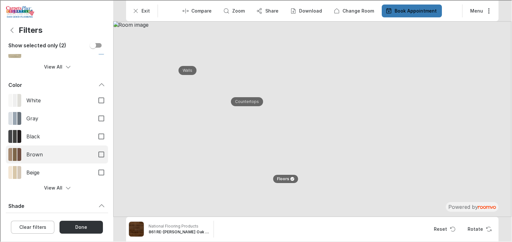
drag, startPoint x: 94, startPoint y: 152, endPoint x: 77, endPoint y: 158, distance: 17.5
click at [94, 152] on input "Brown" at bounding box center [101, 154] width 14 height 14
checkbox input "true"
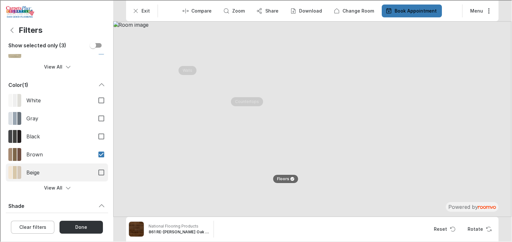
click at [94, 171] on input "Beige" at bounding box center [101, 172] width 14 height 14
checkbox input "true"
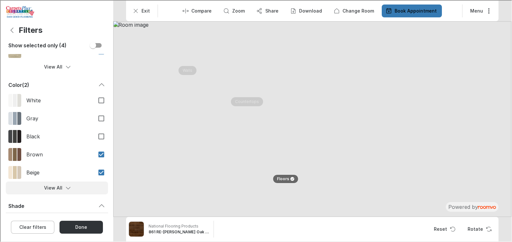
click at [64, 185] on icon "Filters menu" at bounding box center [67, 187] width 6 height 6
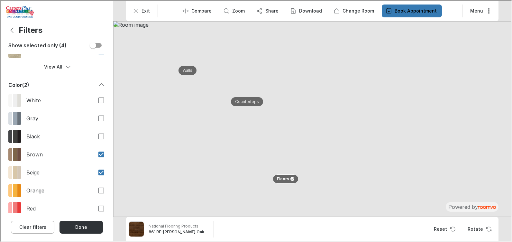
scroll to position [161, 0]
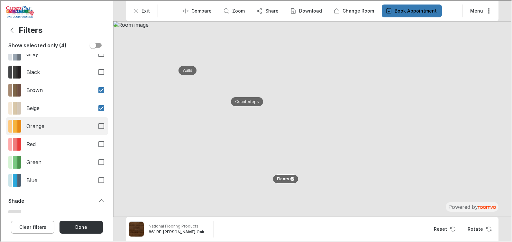
click at [95, 124] on input "Orange" at bounding box center [101, 126] width 14 height 14
checkbox input "true"
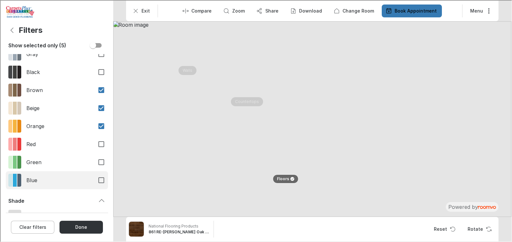
scroll to position [257, 0]
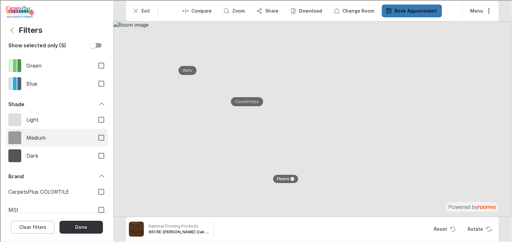
click at [94, 136] on input "Medium" at bounding box center [101, 137] width 14 height 14
checkbox input "true"
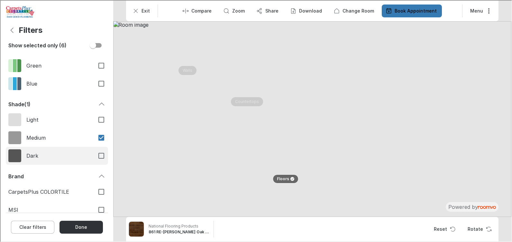
click at [94, 154] on input "Dark" at bounding box center [101, 155] width 14 height 14
checkbox input "true"
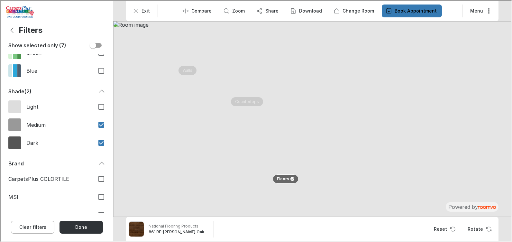
scroll to position [330, 0]
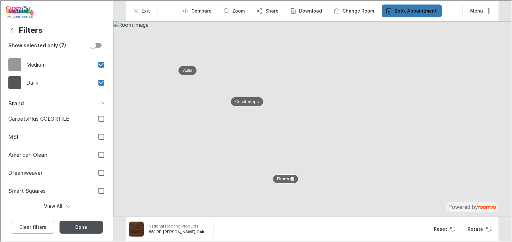
click at [76, 226] on button "Done" at bounding box center [80, 226] width 43 height 13
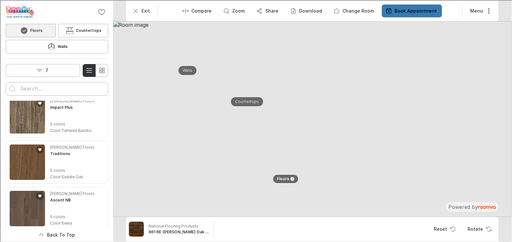
scroll to position [1287, 0]
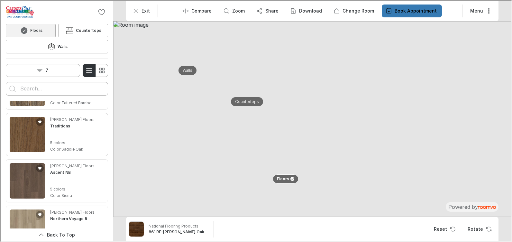
click at [41, 121] on img "See Traditions in the room" at bounding box center [26, 133] width 35 height 35
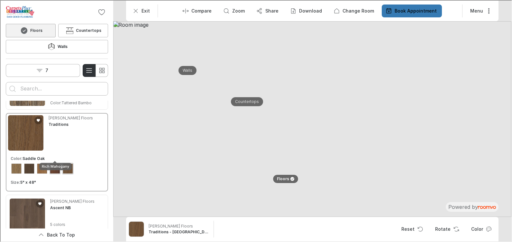
click at [51, 163] on div "View color format Rich Mahogany" at bounding box center [54, 168] width 10 height 10
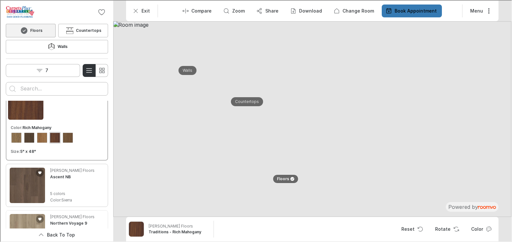
scroll to position [1351, 0]
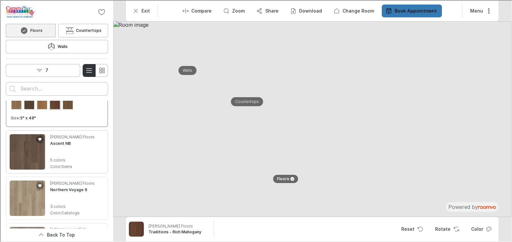
click at [24, 141] on img "See Ascent NB in the room" at bounding box center [26, 150] width 35 height 35
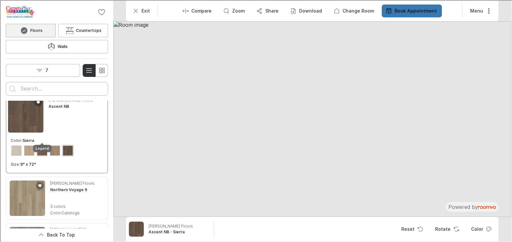
click at [41, 145] on div "View color format Legend" at bounding box center [41, 150] width 10 height 10
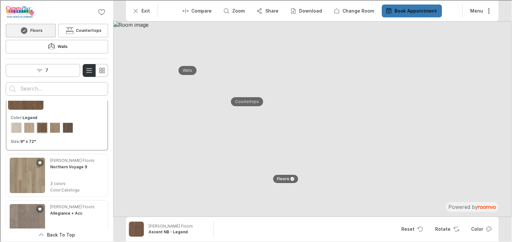
scroll to position [1415, 0]
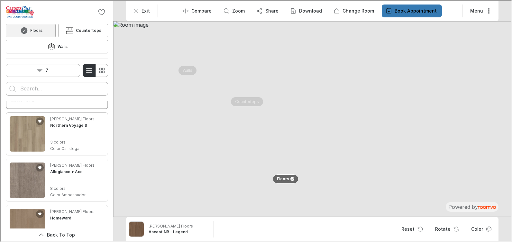
click at [29, 127] on img "See Northern Voyage 9 in the room" at bounding box center [26, 132] width 35 height 35
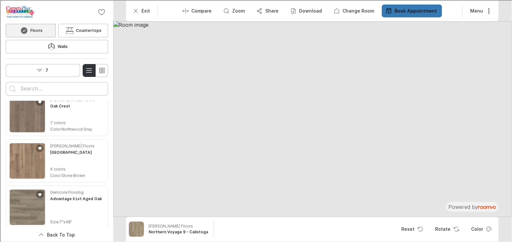
scroll to position [1576, 0]
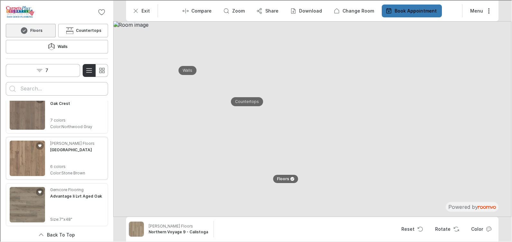
click at [32, 148] on img "See Oak Grove in the room" at bounding box center [26, 157] width 35 height 35
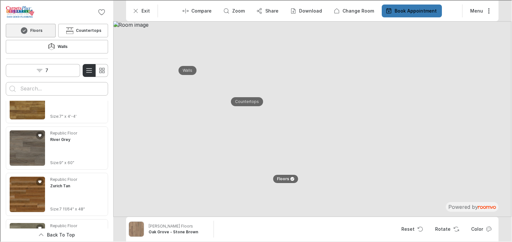
scroll to position [1895, 0]
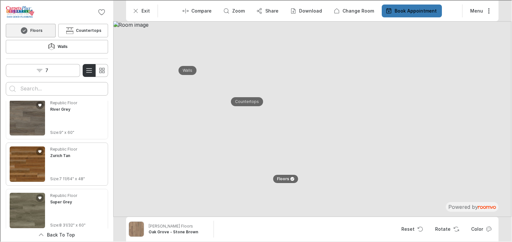
click at [36, 156] on img "See Zurich Tan in the room" at bounding box center [26, 163] width 35 height 35
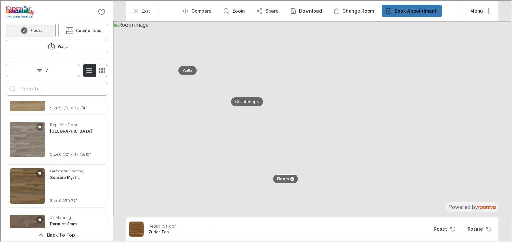
scroll to position [2406, 0]
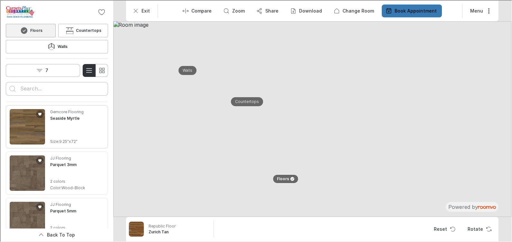
click at [34, 116] on img "See Seaside Myrtle in the room" at bounding box center [26, 125] width 35 height 35
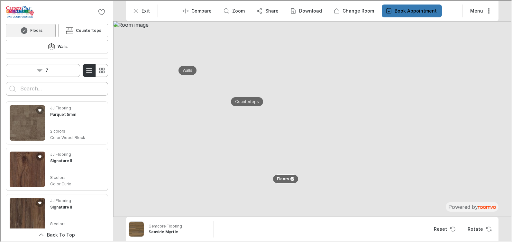
click at [21, 156] on img "See Signature II in the room" at bounding box center [26, 168] width 35 height 35
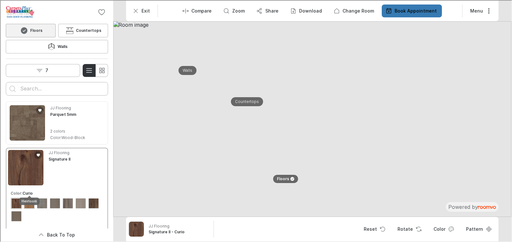
click at [24, 198] on div "View color format Heirloom" at bounding box center [28, 203] width 10 height 10
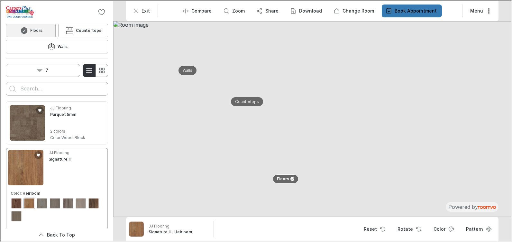
scroll to position [2599, 0]
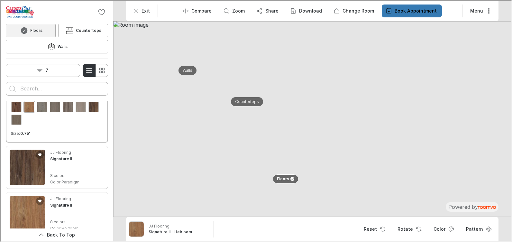
click at [30, 157] on img "See Signature II in the room" at bounding box center [26, 166] width 35 height 35
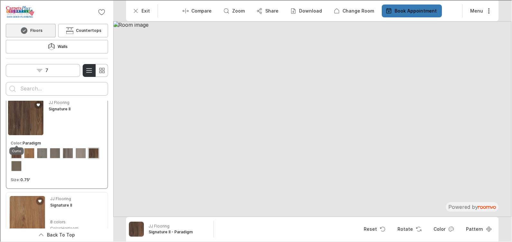
click at [16, 147] on div "View color format Curio" at bounding box center [16, 152] width 10 height 10
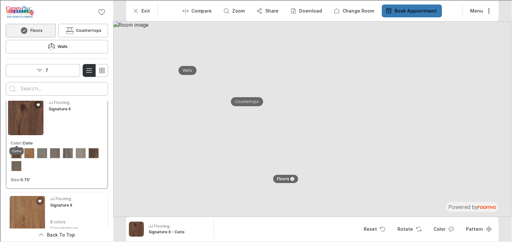
click at [14, 149] on div "Curio" at bounding box center [16, 150] width 14 height 7
click at [88, 152] on div "View color format Paradigm" at bounding box center [93, 152] width 10 height 10
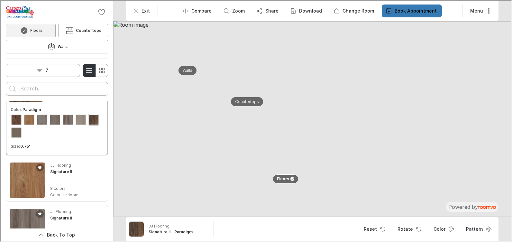
scroll to position [2663, 0]
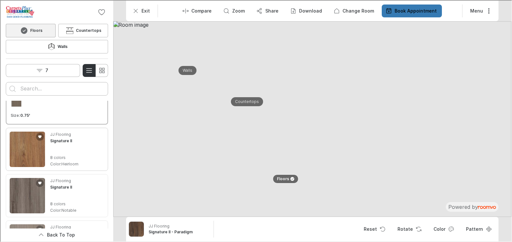
click at [28, 139] on img "See Signature II in the room" at bounding box center [26, 148] width 35 height 35
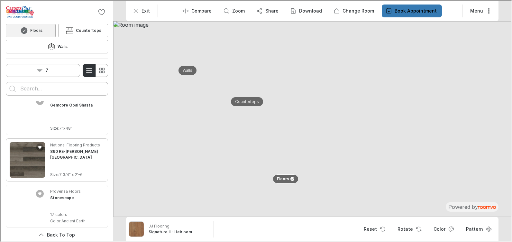
scroll to position [5863, 0]
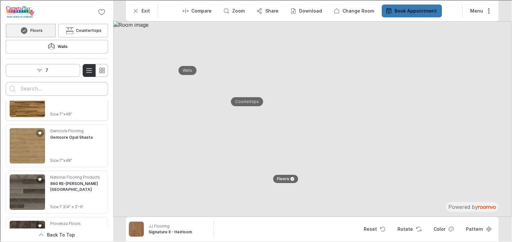
click at [33, 92] on img "See Gemcore Topaz Coronado in the room" at bounding box center [26, 98] width 35 height 35
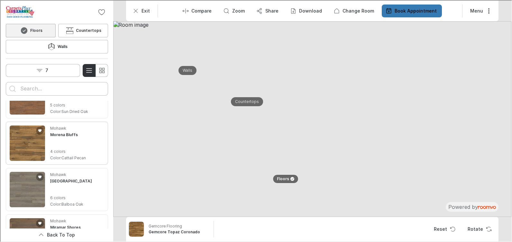
scroll to position [6930, 0]
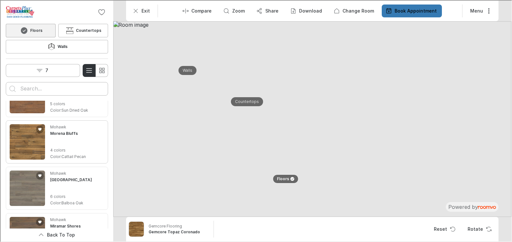
click at [34, 135] on img "See Morena Bluffs in the room" at bounding box center [26, 141] width 35 height 35
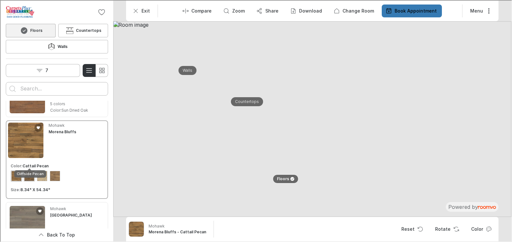
click at [28, 170] on div "View color format Cliffside Pecan" at bounding box center [28, 175] width 10 height 10
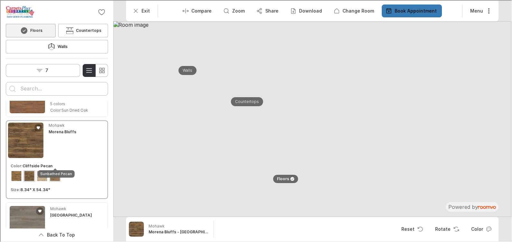
click at [52, 170] on div "View color format Sunbathed Pecan" at bounding box center [54, 175] width 10 height 10
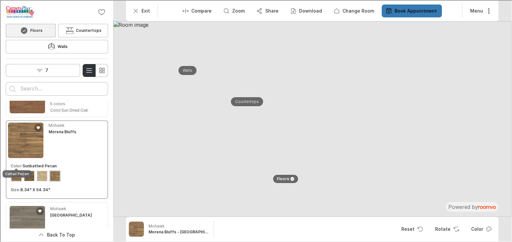
click at [14, 170] on div "View color format Cattail Pecan" at bounding box center [16, 175] width 10 height 10
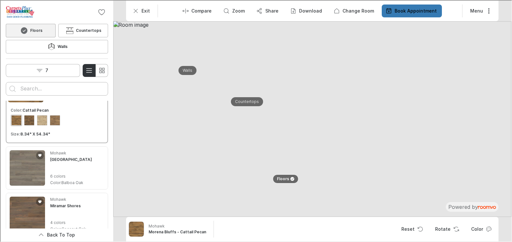
scroll to position [6995, 0]
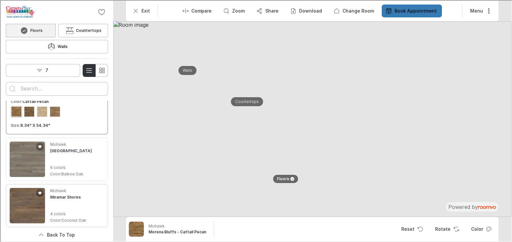
click at [35, 187] on img "See Miramar Shores in the room" at bounding box center [26, 204] width 35 height 35
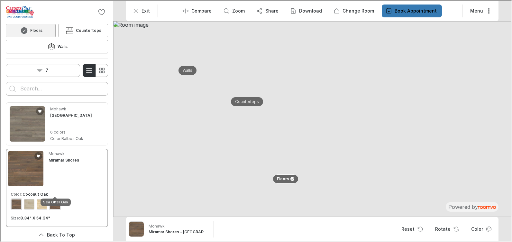
click at [54, 198] on div "View color format Sea Otter Oak" at bounding box center [54, 203] width 10 height 10
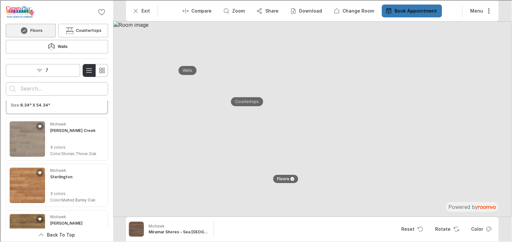
scroll to position [7123, 0]
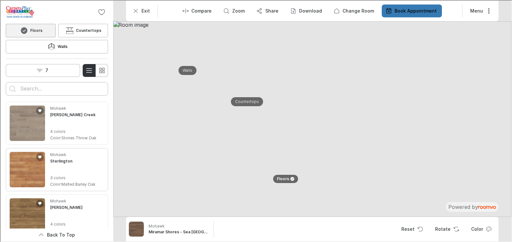
click at [30, 158] on img "See Sterlington in the room" at bounding box center [26, 168] width 35 height 35
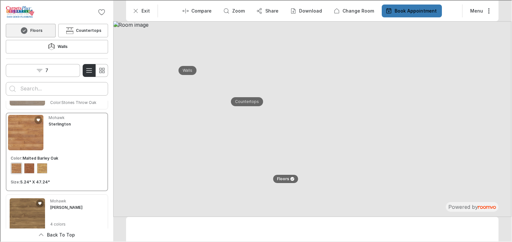
scroll to position [7088, 0]
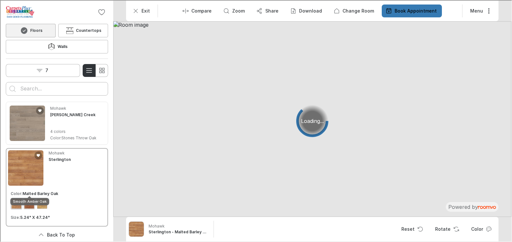
click at [30, 198] on div "View color format Smooth Amber Oak" at bounding box center [28, 203] width 10 height 10
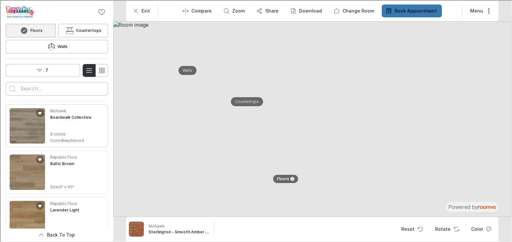
scroll to position [7603, 0]
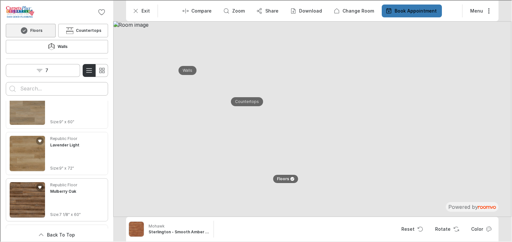
click at [26, 183] on img "See Mulberry Oak in the room" at bounding box center [26, 198] width 35 height 35
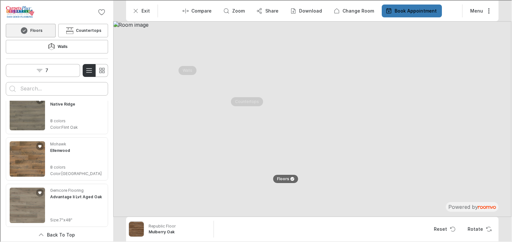
scroll to position [8211, 0]
click at [25, 145] on img "See Ellenwood in the room" at bounding box center [26, 157] width 35 height 35
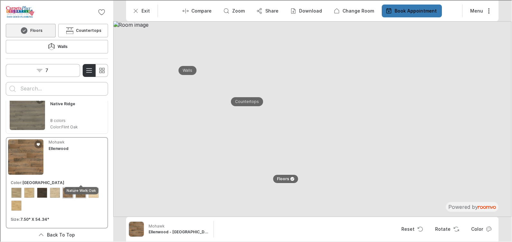
click at [76, 187] on div "View color format Nature Walk Oak" at bounding box center [80, 192] width 10 height 10
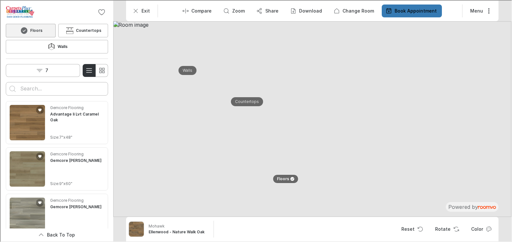
scroll to position [9176, 0]
click at [26, 104] on img "See Advantage Ii Lvt Caramel Oak in the room" at bounding box center [26, 121] width 35 height 35
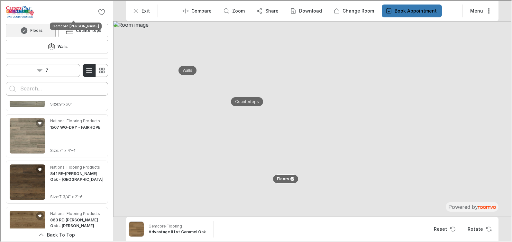
scroll to position [9256, 0]
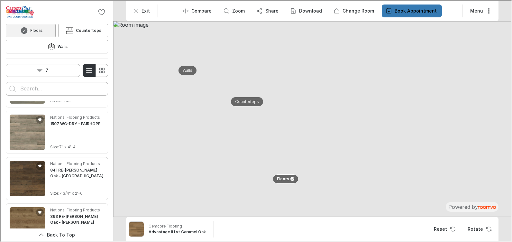
click at [29, 163] on img "See 841 RE-LAM Oak - Bermuda in the room" at bounding box center [26, 177] width 35 height 35
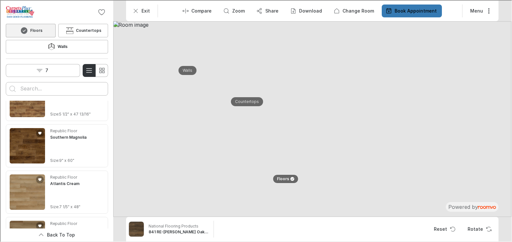
scroll to position [9706, 0]
click at [18, 131] on img "See Southern Magnolia in the room" at bounding box center [26, 144] width 35 height 35
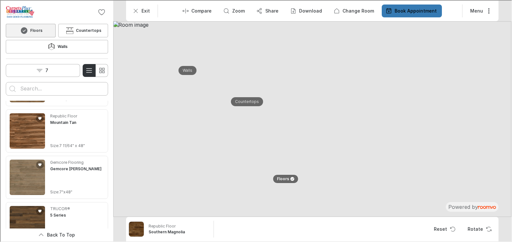
scroll to position [10330, 0]
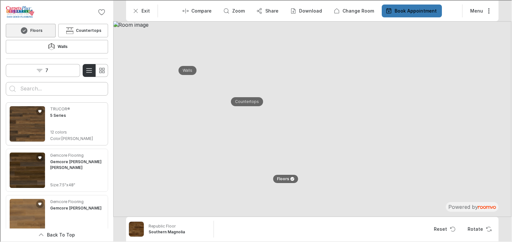
click at [16, 106] on img "See 5 Series in the room" at bounding box center [26, 123] width 35 height 35
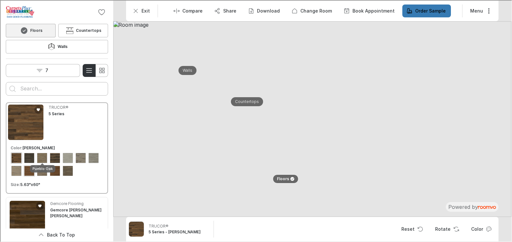
click at [34, 165] on div "View color format Pueblo Oak" at bounding box center [28, 170] width 10 height 10
click at [60, 165] on div "View color format Russet Oak" at bounding box center [54, 170] width 10 height 10
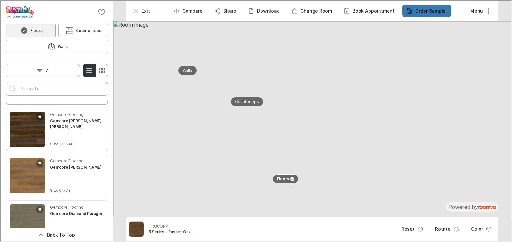
scroll to position [10426, 0]
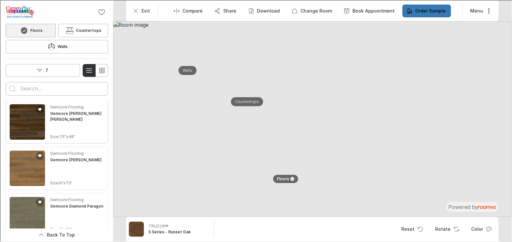
click at [29, 113] on img "See Gemcore Max Yosemite Washburn in the room" at bounding box center [26, 121] width 35 height 35
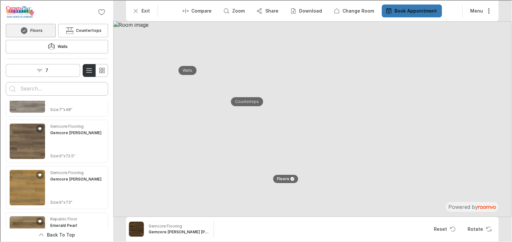
scroll to position [12801, 0]
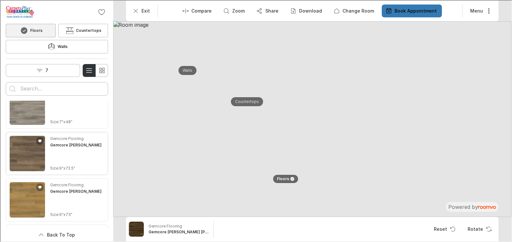
click at [25, 135] on img "See Gemcore Sapphire Mitchell in the room" at bounding box center [26, 152] width 35 height 35
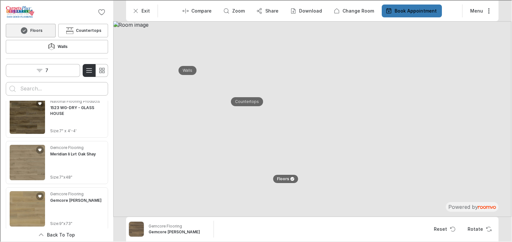
scroll to position [14206, 0]
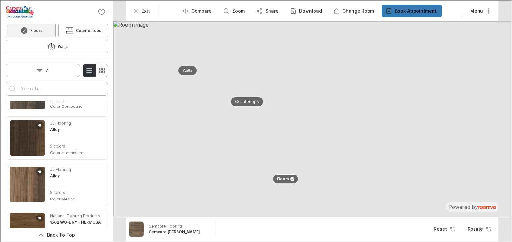
click at [34, 83] on input "Enter products to search for" at bounding box center [56, 88] width 73 height 10
type input "stone"
click at [5, 82] on button "Search for products" at bounding box center [11, 88] width 13 height 13
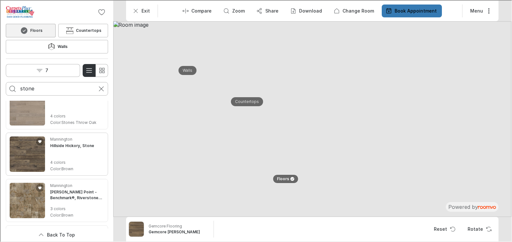
scroll to position [2529, 0]
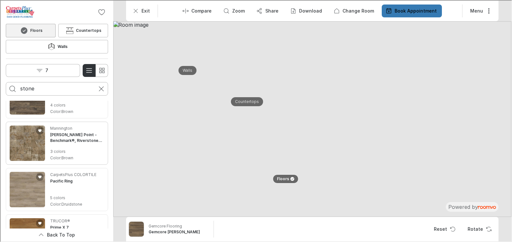
click at [18, 133] on img "See Muir's Point - Benchmark®, Riverstone Blend in the room" at bounding box center [26, 142] width 35 height 35
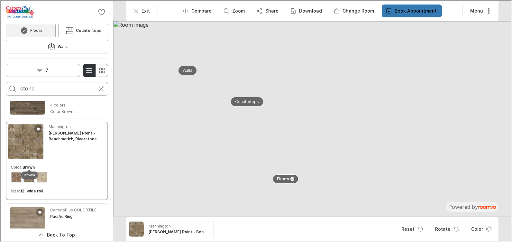
click at [24, 171] on div "View color format Brown" at bounding box center [28, 176] width 10 height 10
click at [18, 171] on div "View color format Brown" at bounding box center [16, 176] width 10 height 10
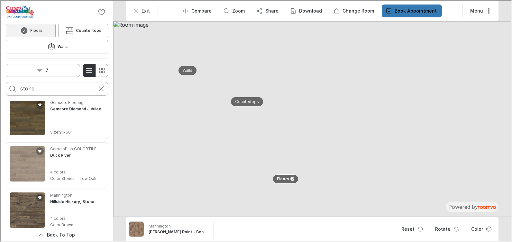
scroll to position [2255, 0]
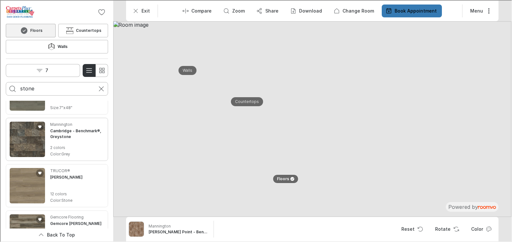
click at [30, 125] on img "See Cambridge - Benchmark®, Greystone in the room" at bounding box center [26, 138] width 35 height 35
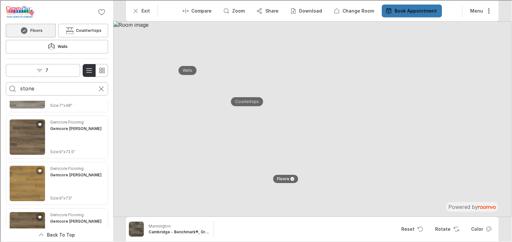
scroll to position [1643, 0]
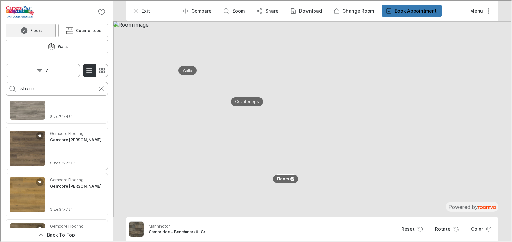
click at [27, 131] on img "See Gemcore Sapphire Mitchell in the room" at bounding box center [26, 147] width 35 height 35
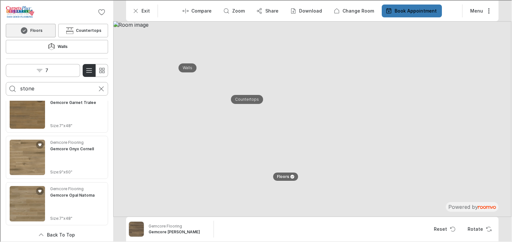
scroll to position [1483, 0]
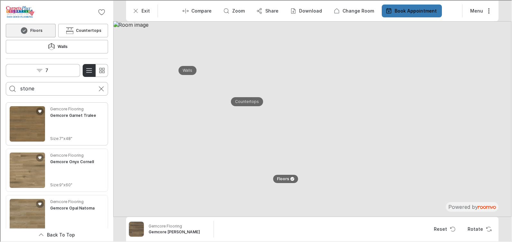
click at [30, 106] on img "See Gemcore Garnet Tralee in the room" at bounding box center [26, 123] width 35 height 35
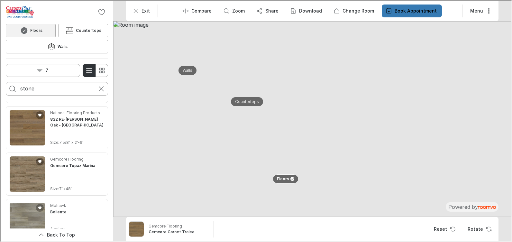
scroll to position [550, 0]
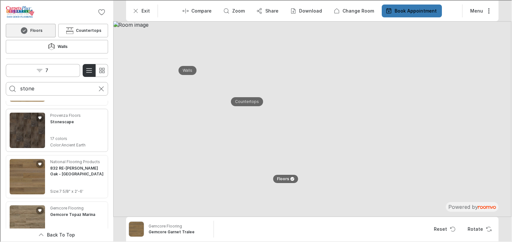
click at [41, 113] on img "See Stonescape in the room" at bounding box center [26, 129] width 35 height 35
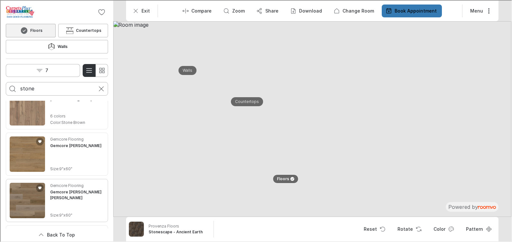
scroll to position [0, 0]
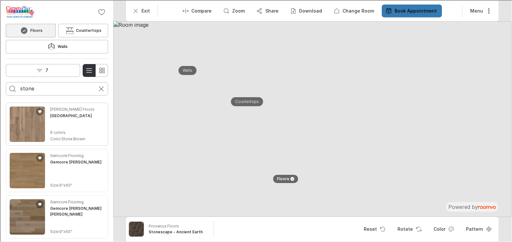
click at [39, 106] on img "See Oak Grove in the room" at bounding box center [26, 123] width 35 height 35
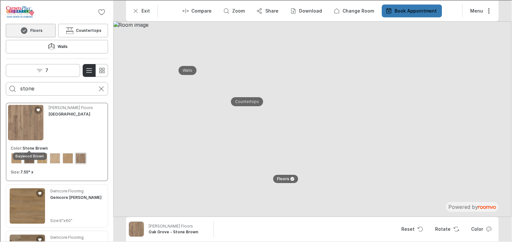
click at [31, 152] on div "View color format Baywood Brown" at bounding box center [28, 157] width 10 height 10
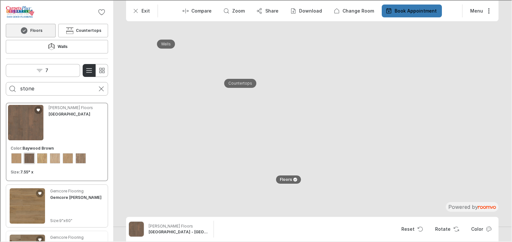
drag, startPoint x: 40, startPoint y: 191, endPoint x: 64, endPoint y: 186, distance: 24.7
click at [40, 191] on img "See Gemcore Crystal Mayne in the room" at bounding box center [26, 205] width 35 height 35
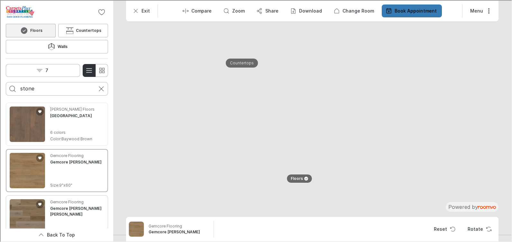
scroll to position [97, 0]
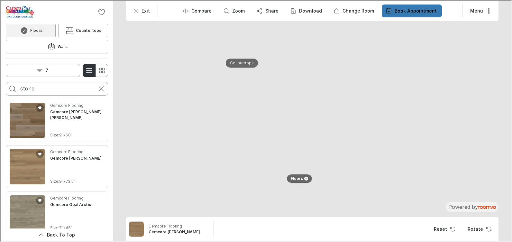
click at [28, 156] on img "See Gemcore Sapphire Quinn in the room" at bounding box center [26, 165] width 35 height 35
